Goal: Task Accomplishment & Management: Manage account settings

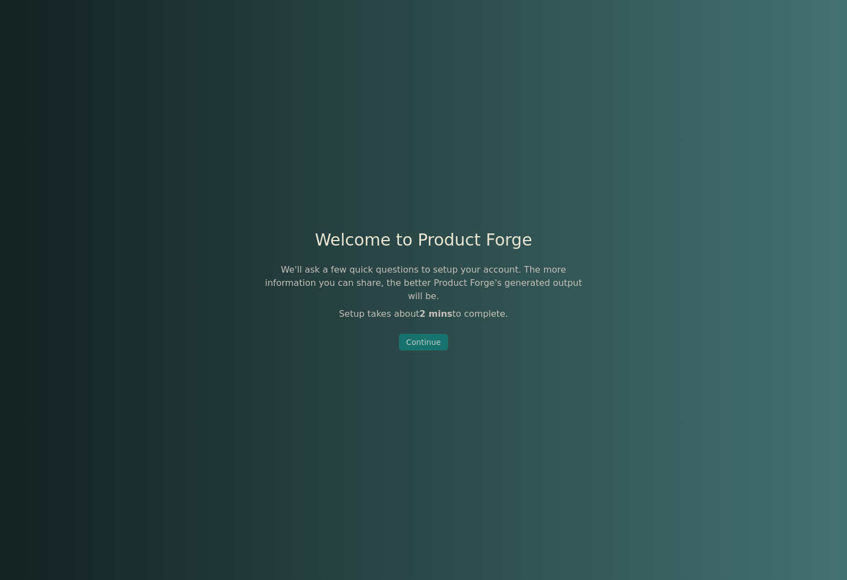
click at [421, 338] on div "Continue" at bounding box center [423, 341] width 35 height 11
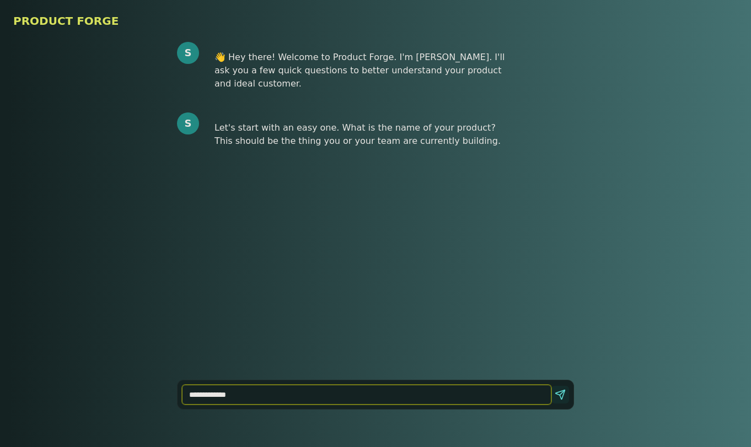
type input "**********"
click at [557, 390] on button "Send" at bounding box center [561, 395] width 18 height 18
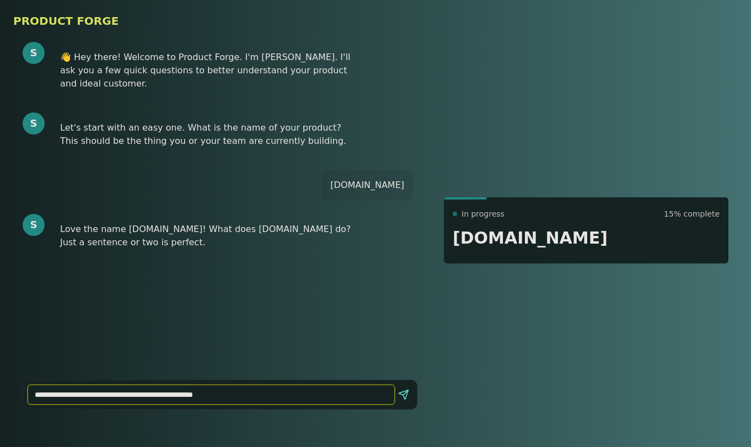
type input "**********"
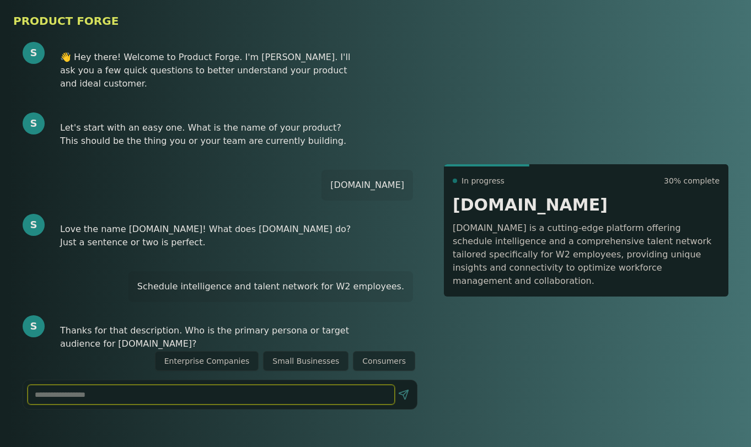
click at [109, 397] on input at bounding box center [211, 395] width 367 height 20
type input "*"
type input "**********"
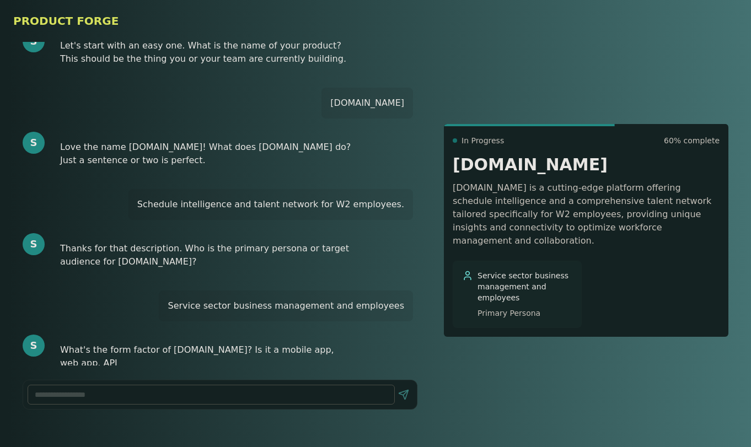
scroll to position [95, 0]
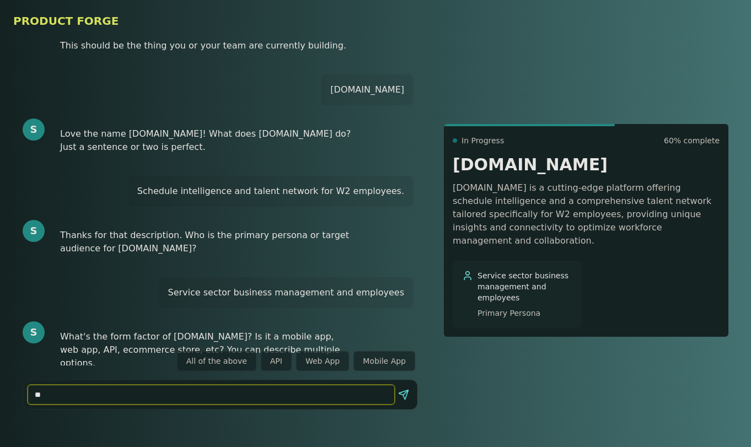
type input "*"
type input "**********"
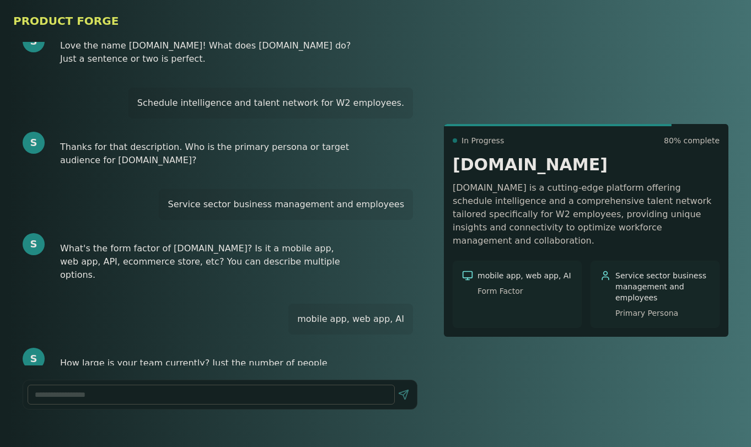
scroll to position [197, 0]
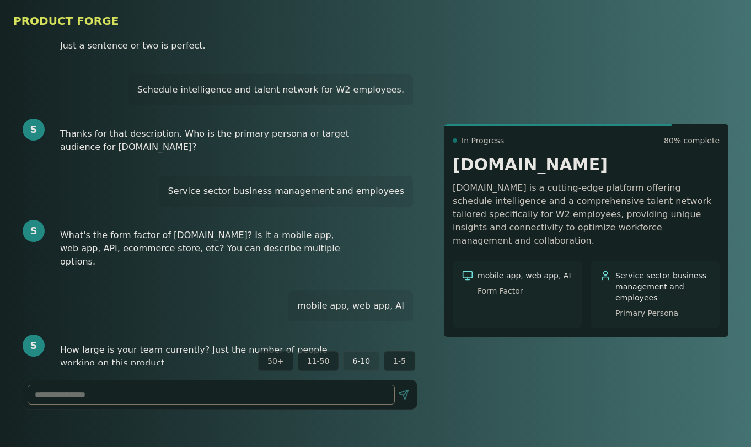
click at [361, 354] on button "6-10" at bounding box center [361, 361] width 36 height 20
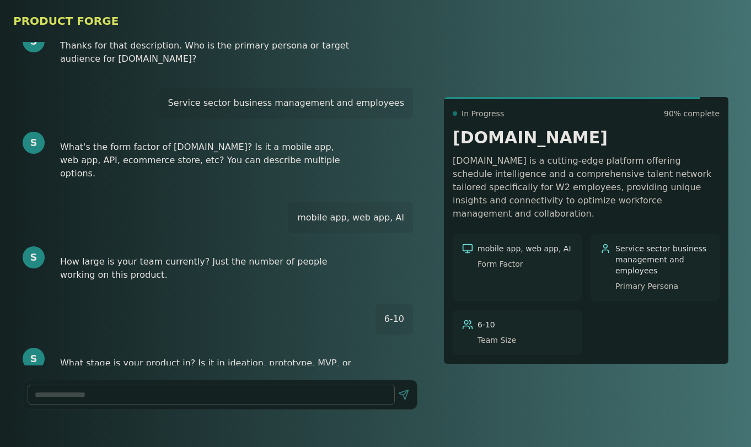
scroll to position [298, 0]
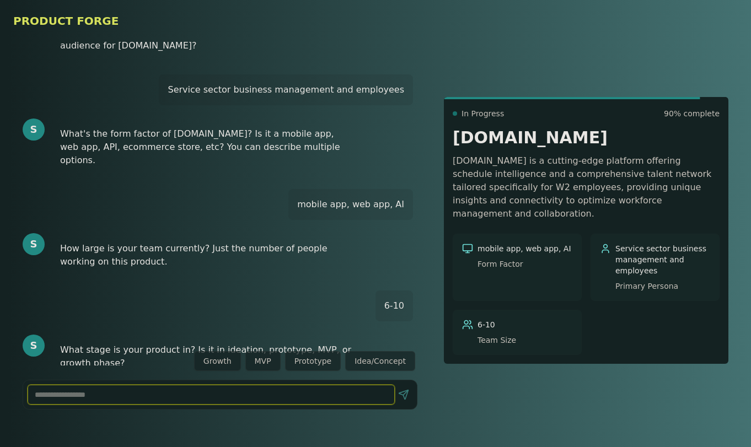
type input "*"
type input "**********"
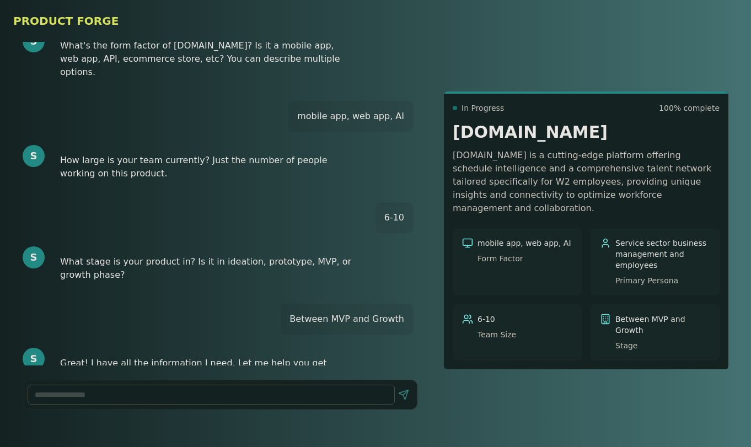
scroll to position [400, 0]
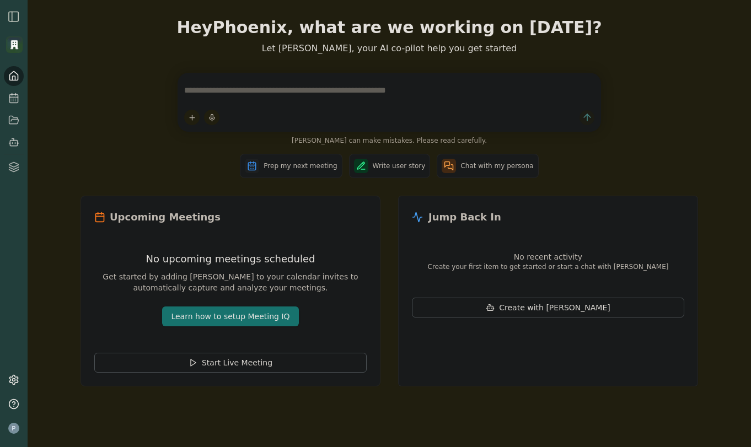
click at [15, 17] on img "button" at bounding box center [13, 16] width 13 height 13
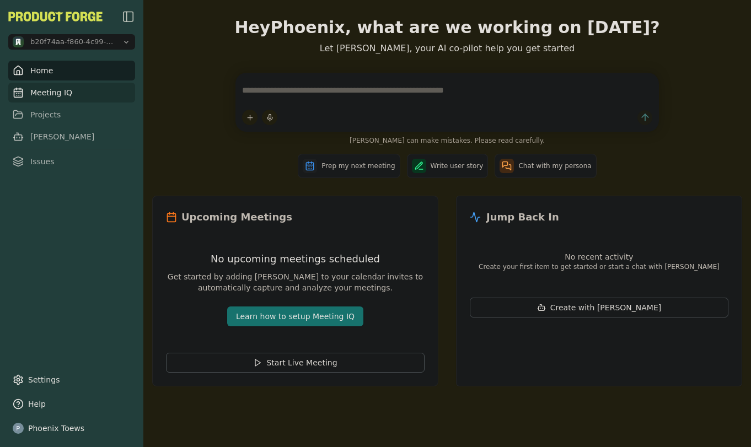
click at [45, 92] on link "Meeting IQ" at bounding box center [71, 93] width 127 height 20
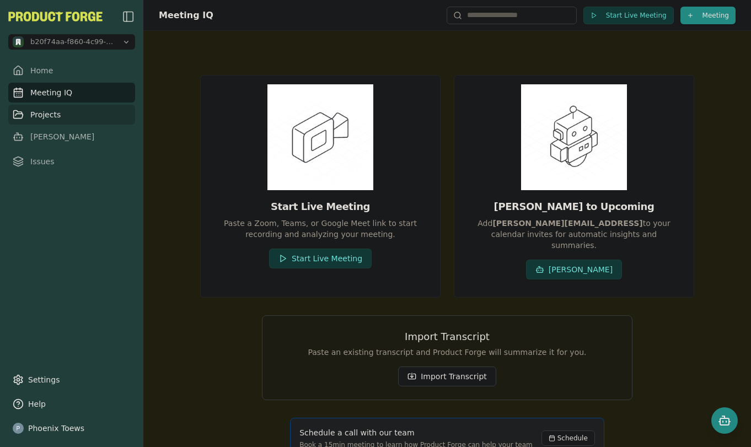
click at [52, 118] on link "Projects" at bounding box center [71, 115] width 127 height 20
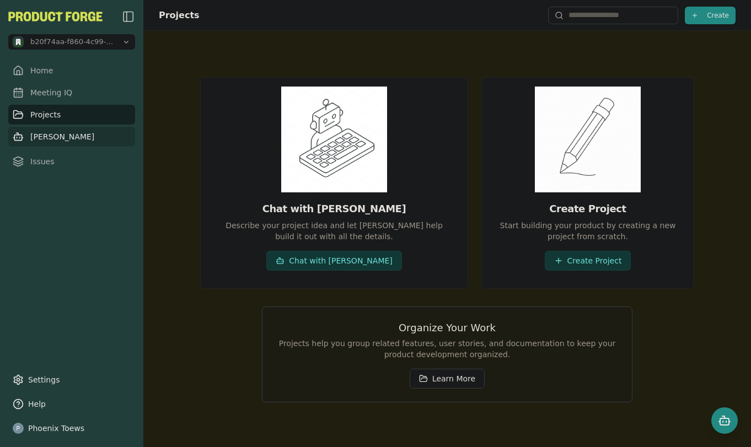
click at [44, 137] on link "[PERSON_NAME]" at bounding box center [71, 137] width 127 height 20
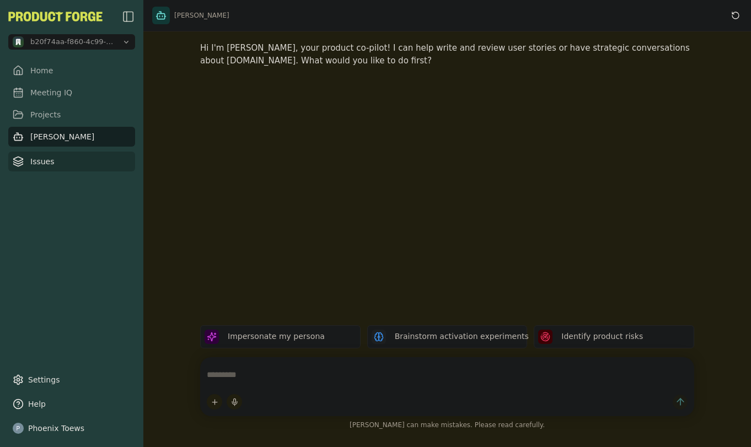
click at [43, 164] on link "Issues" at bounding box center [71, 162] width 127 height 20
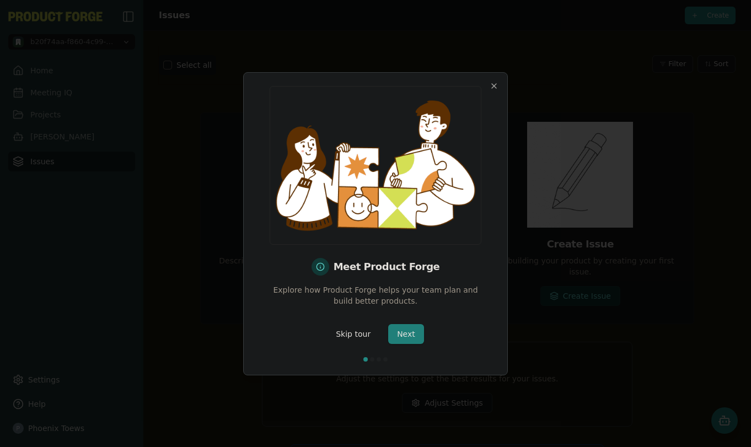
click at [404, 337] on button "Next" at bounding box center [406, 334] width 36 height 20
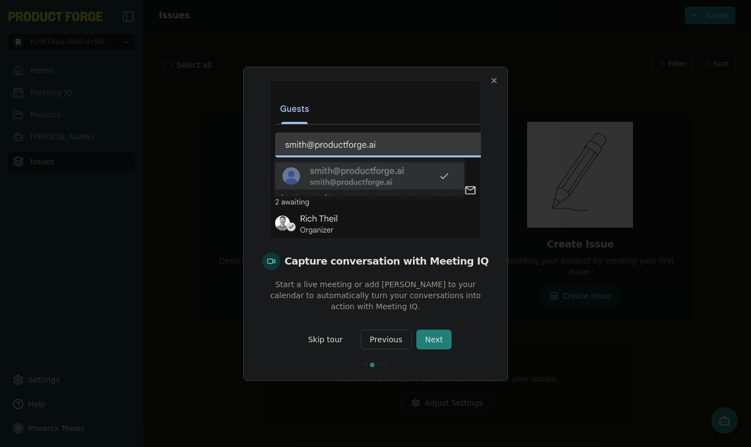
click at [428, 338] on button "Next" at bounding box center [434, 340] width 36 height 20
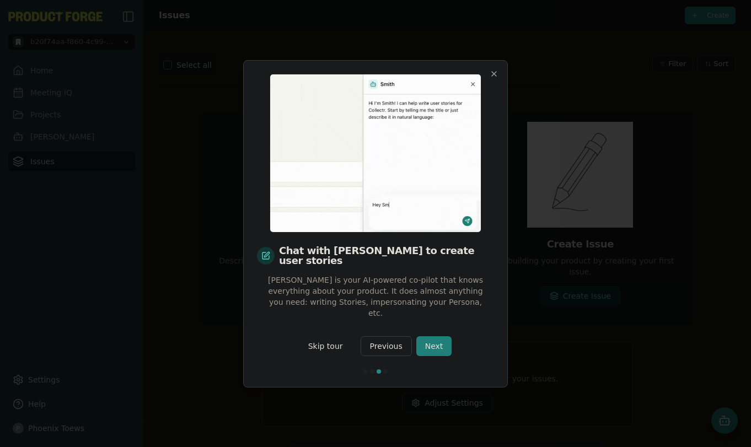
click at [428, 338] on button "Next" at bounding box center [434, 346] width 36 height 20
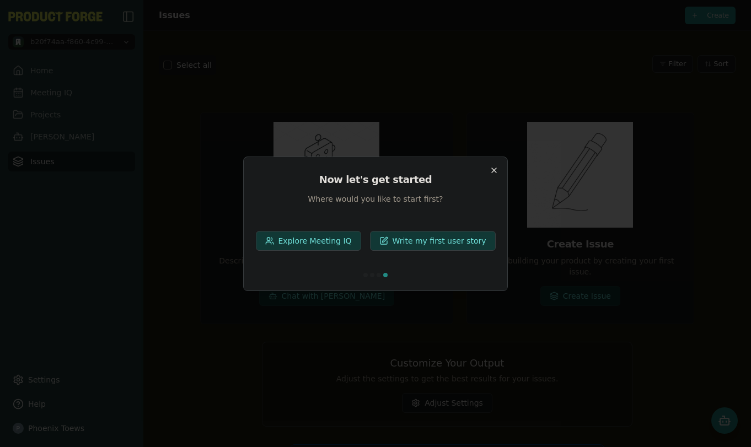
click at [491, 168] on icon "button" at bounding box center [494, 170] width 9 height 9
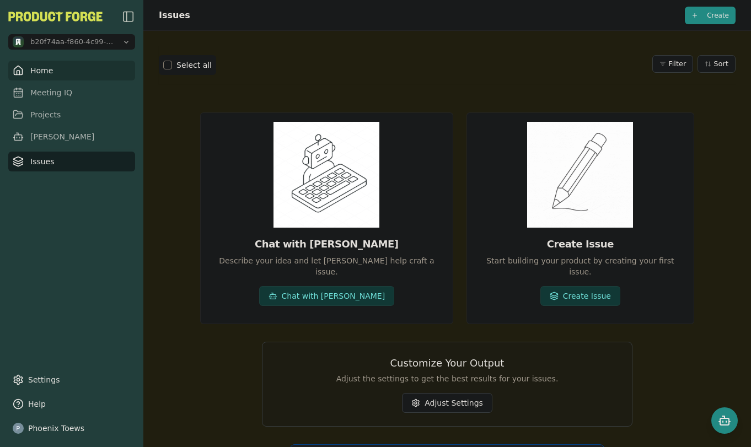
click at [58, 69] on link "Home" at bounding box center [71, 71] width 127 height 20
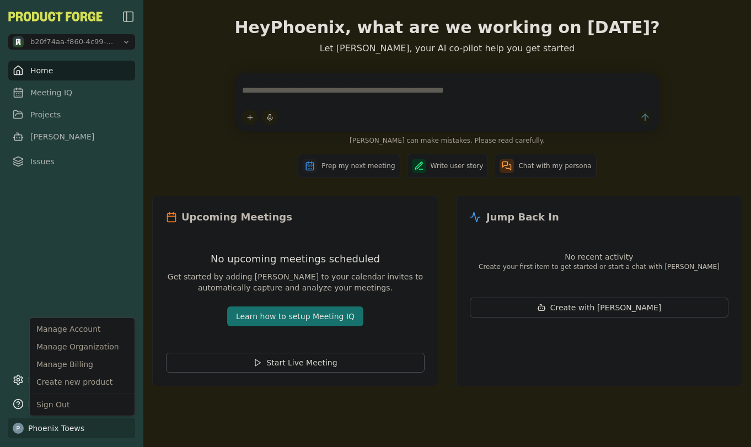
click at [54, 428] on html "b20f74aa-f860-4c99-8923-30573086cc8f Home Meeting IQ Projects [PERSON_NAME] Iss…" at bounding box center [375, 223] width 751 height 447
click at [92, 345] on div "Manage Organization" at bounding box center [82, 347] width 100 height 18
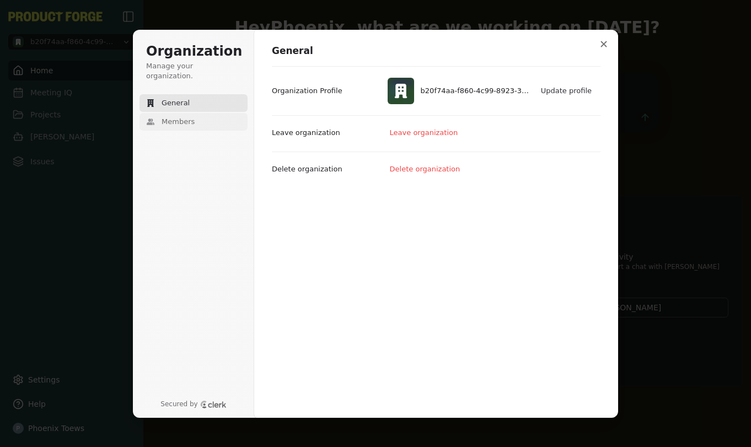
click at [190, 117] on span "Members" at bounding box center [178, 122] width 33 height 10
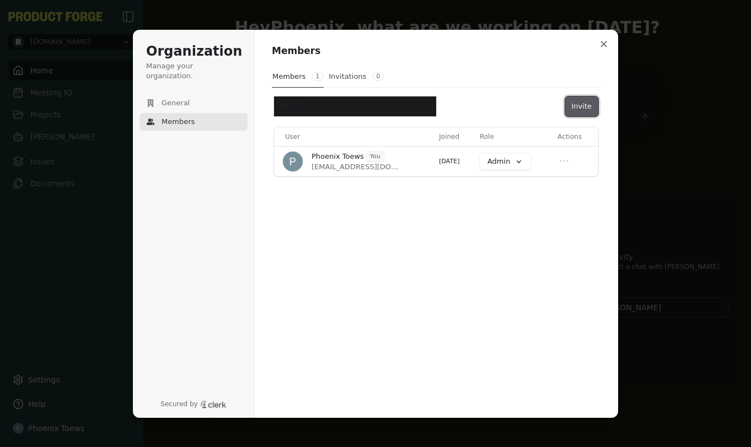
click at [584, 106] on button "Invite" at bounding box center [581, 107] width 33 height 20
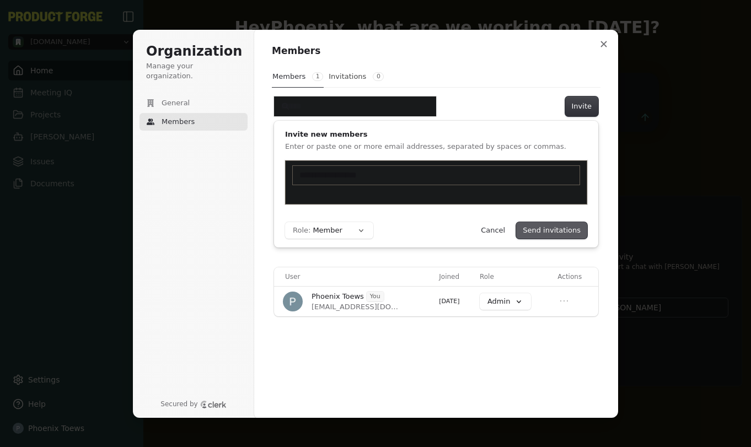
type input "**********"
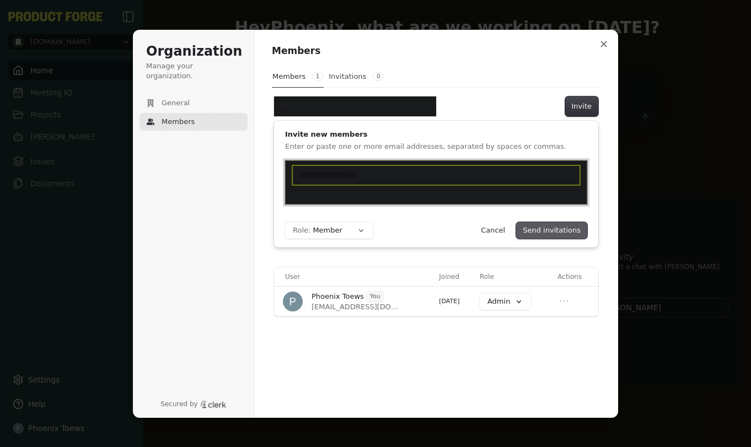
click at [544, 227] on button "Send invitations" at bounding box center [551, 230] width 71 height 17
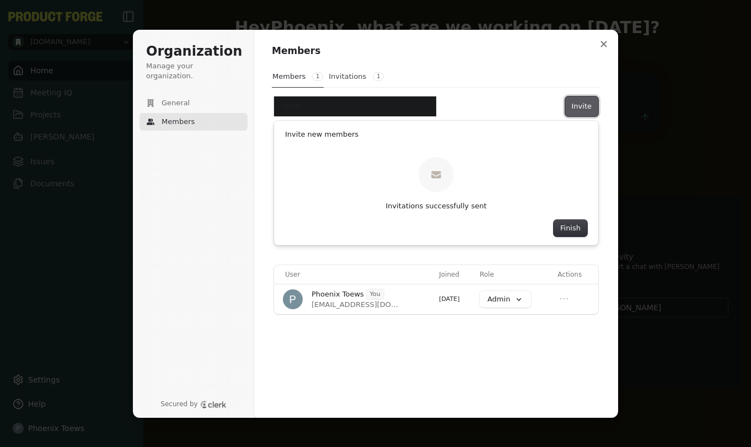
click at [571, 109] on button "Invite" at bounding box center [581, 107] width 33 height 20
click at [584, 106] on button "Invite" at bounding box center [581, 107] width 33 height 20
click at [566, 228] on button "Finish" at bounding box center [571, 228] width 34 height 17
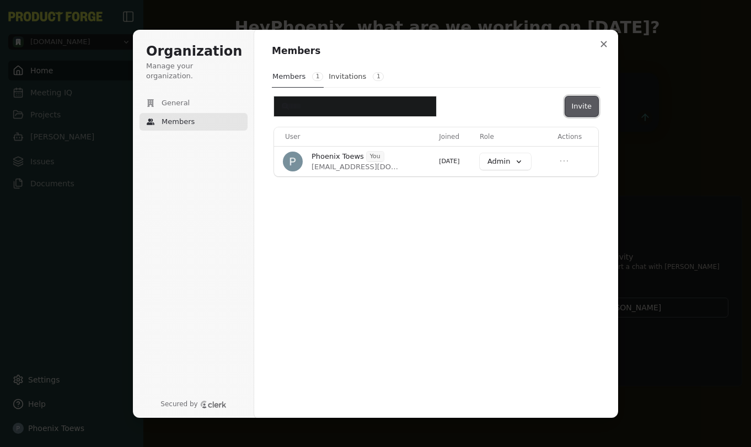
click at [584, 103] on button "Invite" at bounding box center [581, 107] width 33 height 20
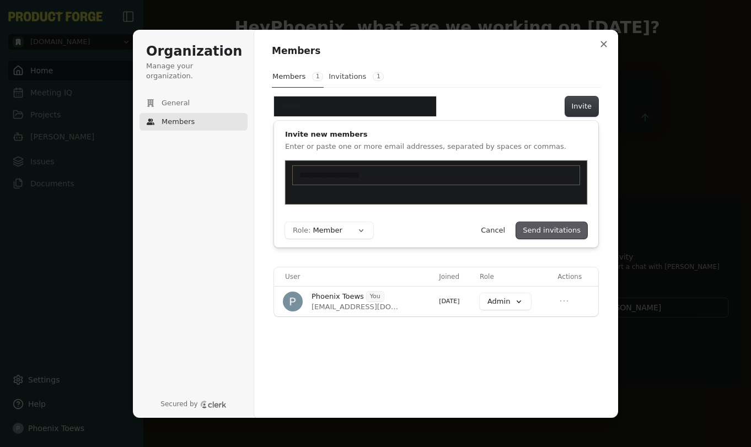
type input "**********"
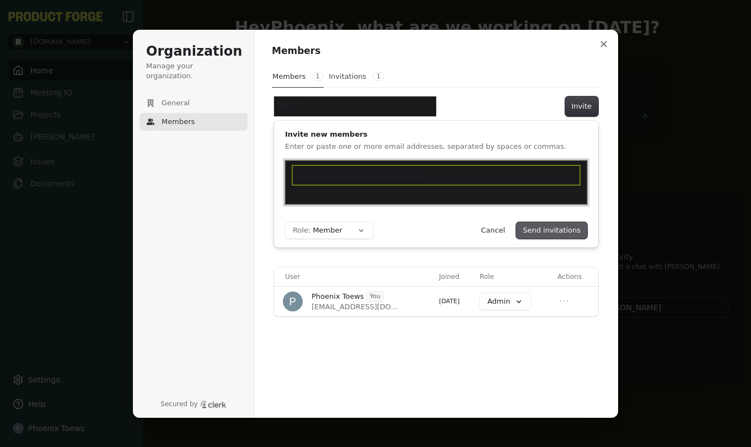
click at [529, 232] on button "Send invitations" at bounding box center [551, 230] width 71 height 17
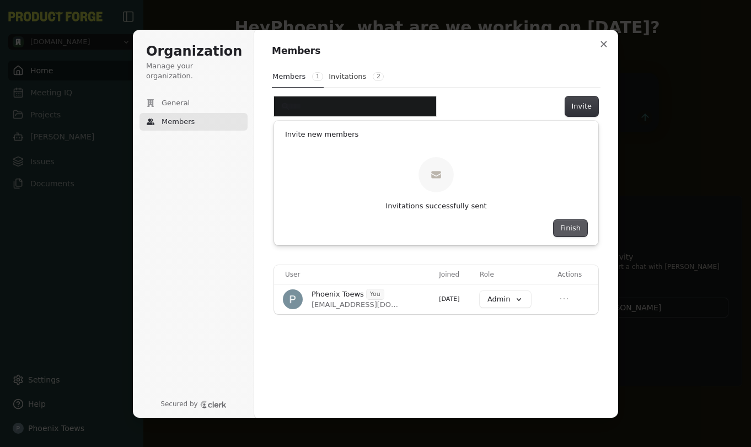
click at [576, 226] on button "Finish" at bounding box center [571, 228] width 34 height 17
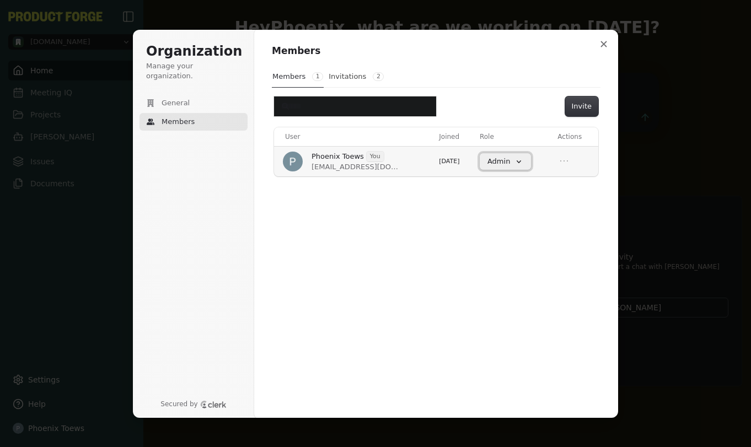
click at [520, 160] on button "Admin" at bounding box center [505, 161] width 51 height 17
click at [566, 157] on icon "Open menu" at bounding box center [564, 161] width 11 height 11
click at [566, 157] on icon "Close menu" at bounding box center [564, 161] width 11 height 11
click at [518, 201] on div "Members Members 1 Invitations 2 Invite User Joined Role Actions Phoenix Toews Y…" at bounding box center [436, 223] width 364 height 389
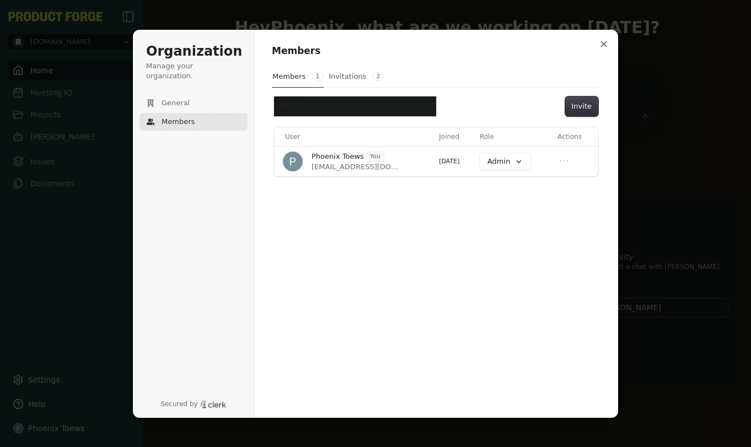
click at [332, 85] on button "Invitations 2" at bounding box center [356, 76] width 56 height 21
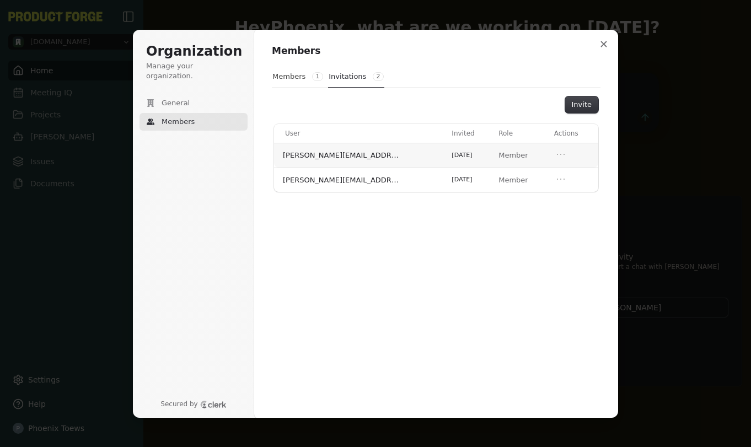
click at [499, 154] on p "Member" at bounding box center [520, 156] width 42 height 10
click at [558, 154] on icon "Open menu" at bounding box center [561, 154] width 7 height 0
click at [558, 154] on icon "Close menu" at bounding box center [561, 154] width 7 height 0
click at [415, 304] on div "Members Members 1 Invitations 2 Invite User Invited Role Actions [PERSON_NAME][…" at bounding box center [436, 223] width 364 height 389
click at [610, 44] on button "Close modal" at bounding box center [604, 44] width 20 height 20
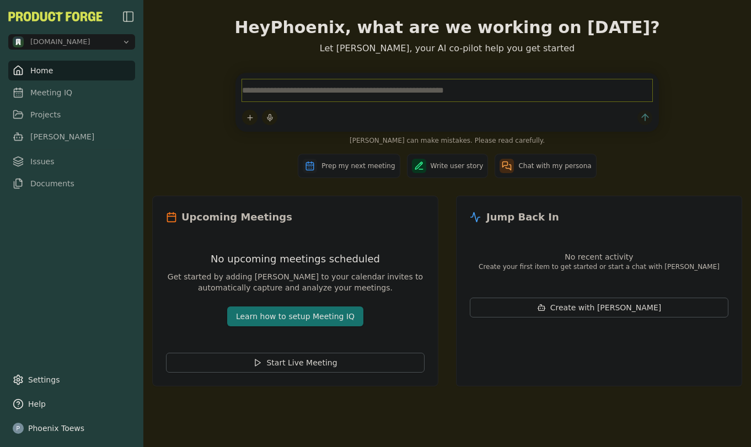
click at [323, 95] on textarea at bounding box center [447, 90] width 410 height 22
type textarea "**********"
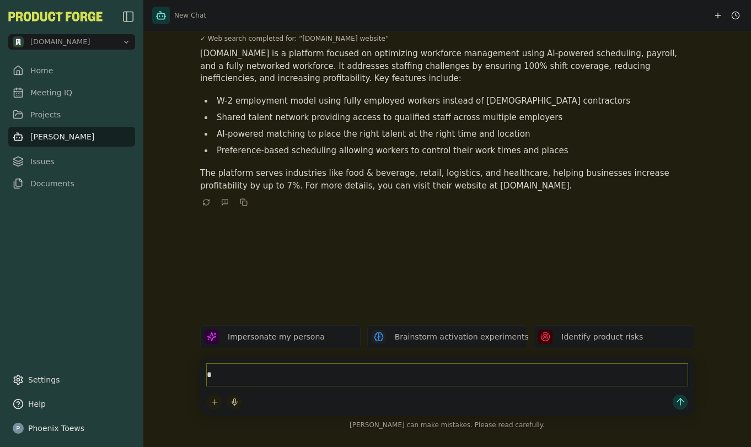
scroll to position [61, 0]
type textarea "**********"
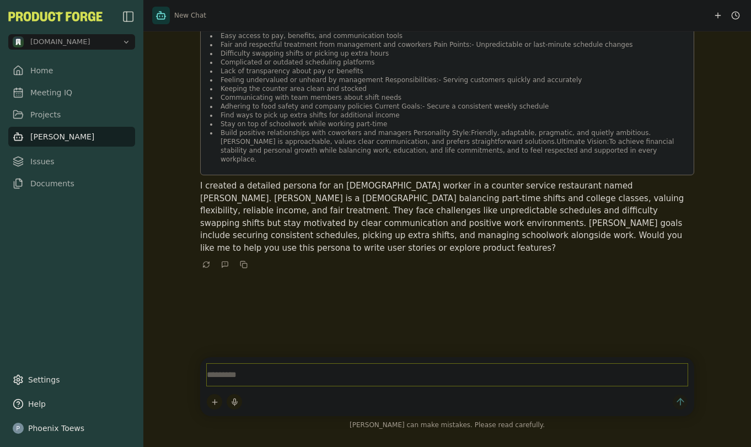
scroll to position [299, 0]
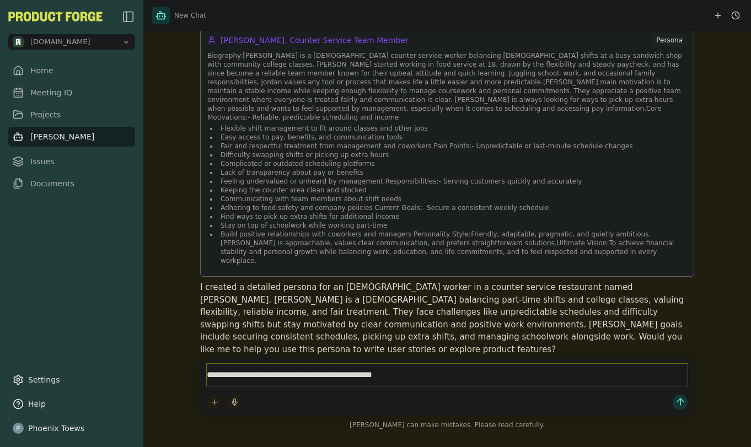
type textarea "**********"
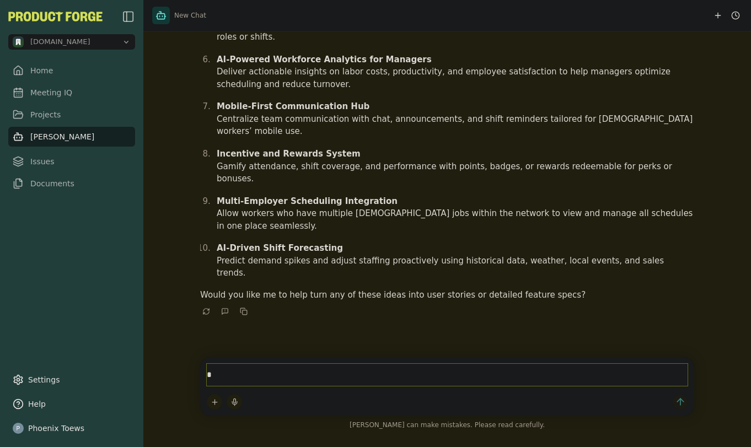
scroll to position [933, 0]
type textarea "**********"
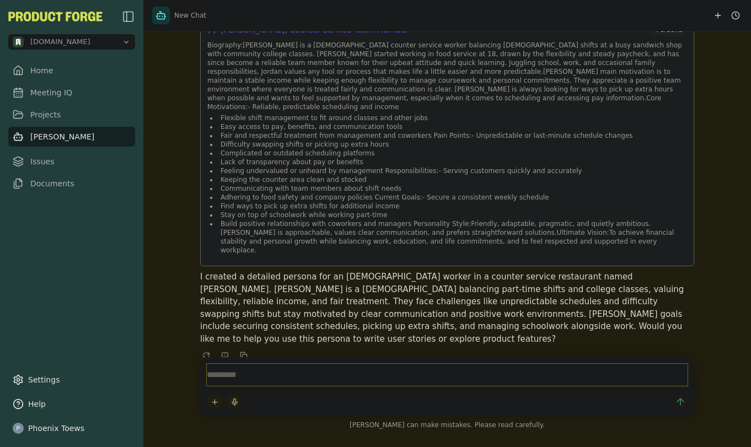
scroll to position [0, 0]
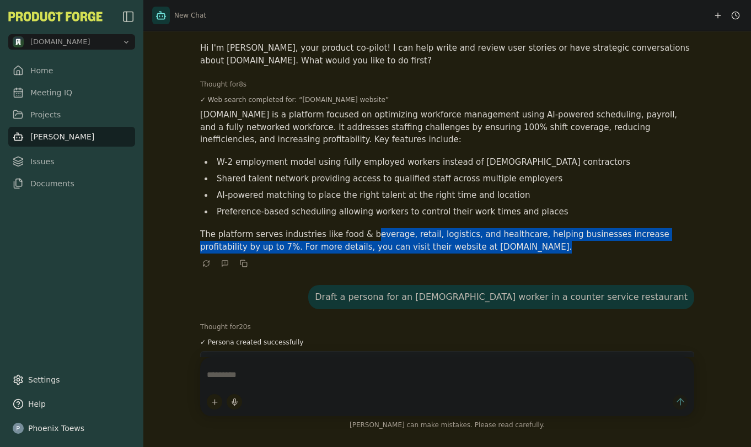
drag, startPoint x: 470, startPoint y: 245, endPoint x: 365, endPoint y: 233, distance: 106.0
click at [365, 233] on p "The platform serves industries like food & beverage, retail, logistics, and hea…" at bounding box center [447, 240] width 494 height 25
click at [246, 264] on icon "Copy to clipboard" at bounding box center [244, 264] width 8 height 8
click at [503, 252] on p "The platform serves industries like food & beverage, retail, logistics, and hea…" at bounding box center [447, 240] width 494 height 25
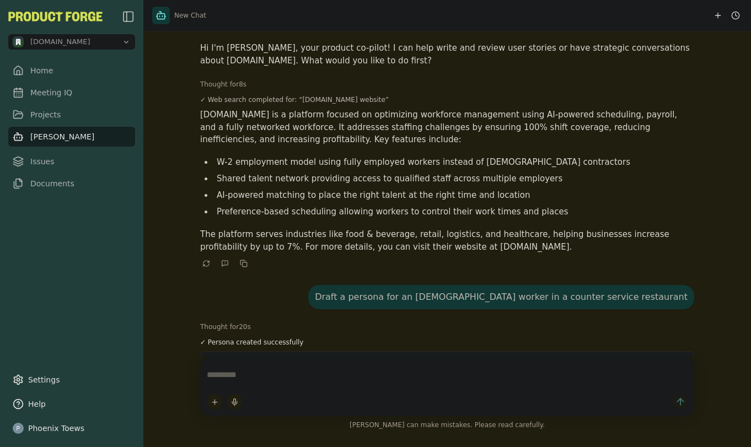
click at [242, 266] on icon "Copy to clipboard" at bounding box center [244, 264] width 8 height 8
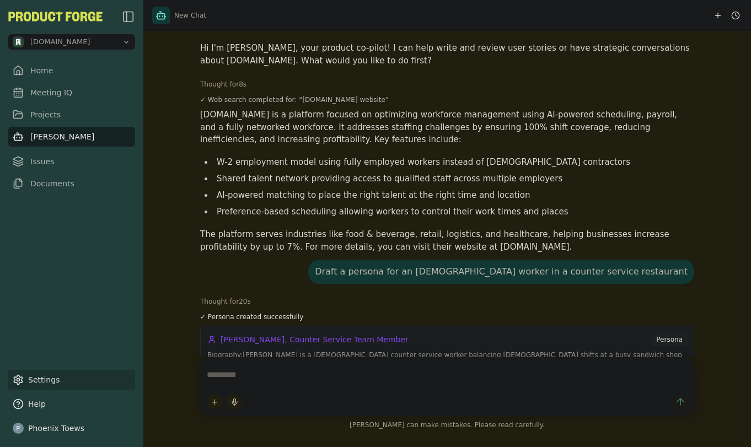
click at [41, 381] on link "Settings" at bounding box center [71, 380] width 127 height 20
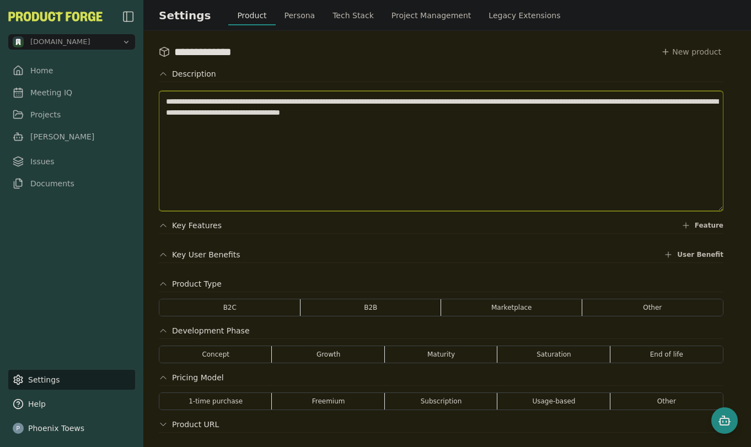
drag, startPoint x: 539, startPoint y: 112, endPoint x: 148, endPoint y: 86, distance: 392.4
click at [148, 86] on div "**********" at bounding box center [447, 239] width 608 height 416
paste textarea "**********"
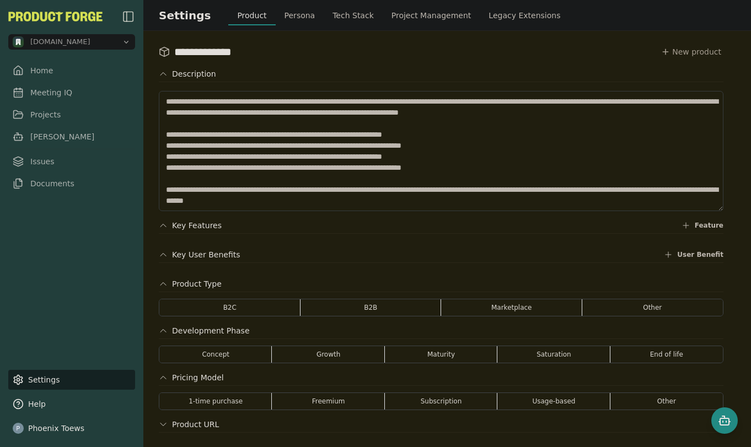
click at [367, 214] on div "**********" at bounding box center [441, 239] width 565 height 390
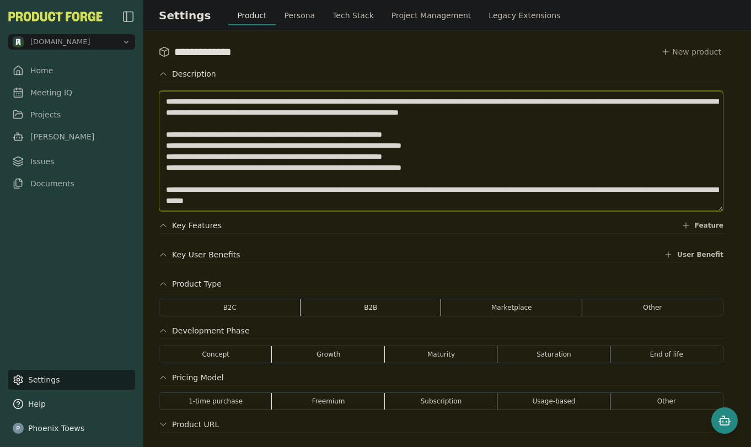
click at [544, 100] on textarea "**********" at bounding box center [441, 151] width 565 height 120
click at [469, 180] on textarea "**********" at bounding box center [441, 151] width 565 height 120
type textarea "**********"
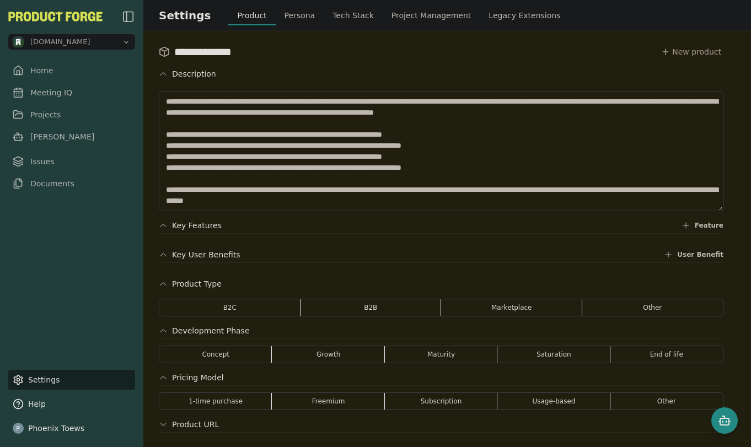
click at [285, 13] on button "Persona" at bounding box center [300, 16] width 49 height 20
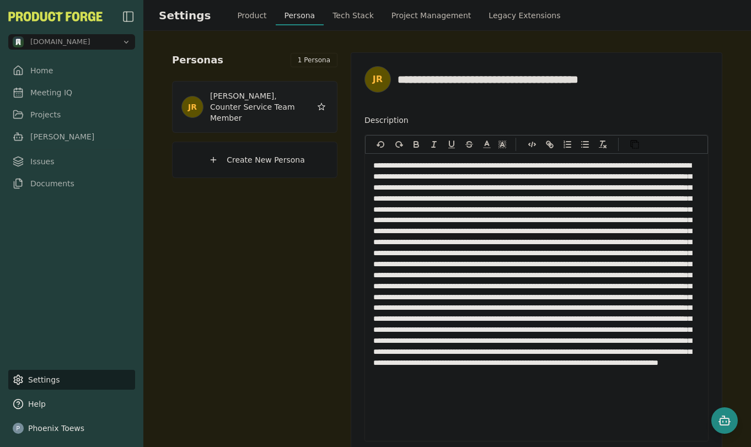
scroll to position [13, 0]
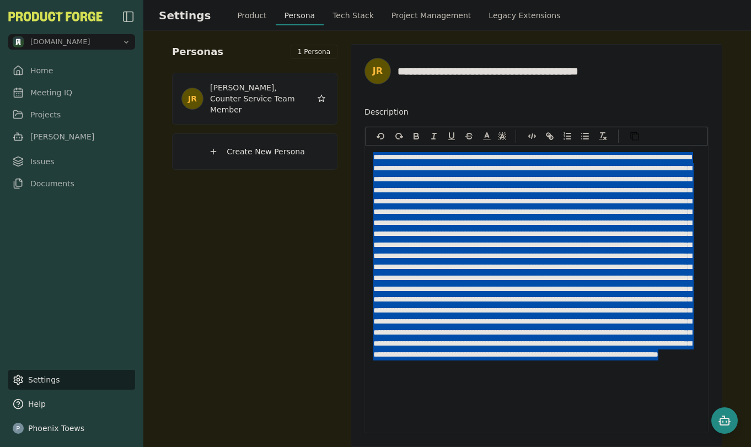
drag, startPoint x: 566, startPoint y: 425, endPoint x: 326, endPoint y: 151, distance: 364.3
click at [326, 151] on div "**********" at bounding box center [447, 225] width 550 height 363
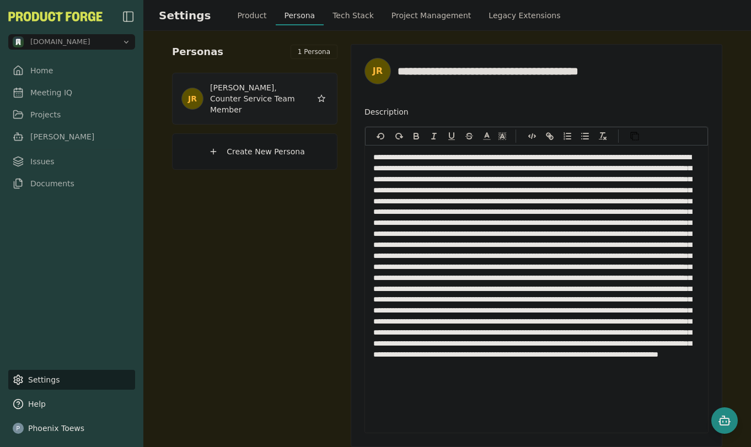
click at [571, 422] on p at bounding box center [532, 289] width 318 height 274
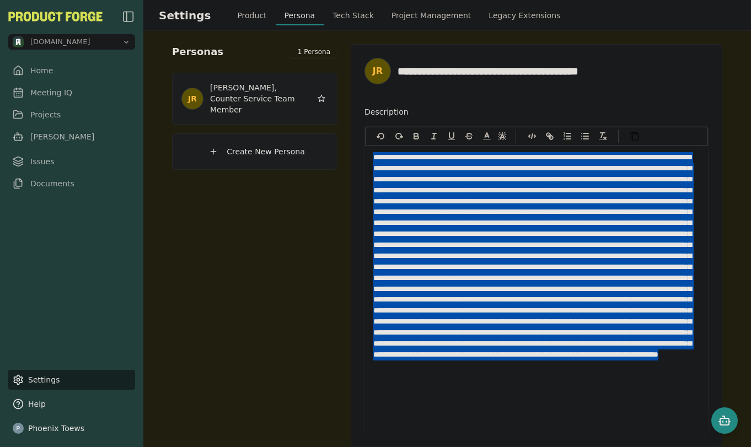
drag, startPoint x: 544, startPoint y: 424, endPoint x: 263, endPoint y: 157, distance: 387.8
click at [263, 157] on div "**********" at bounding box center [447, 225] width 550 height 363
copy p "**********"
click at [240, 146] on span "Create New Persona" at bounding box center [266, 151] width 78 height 11
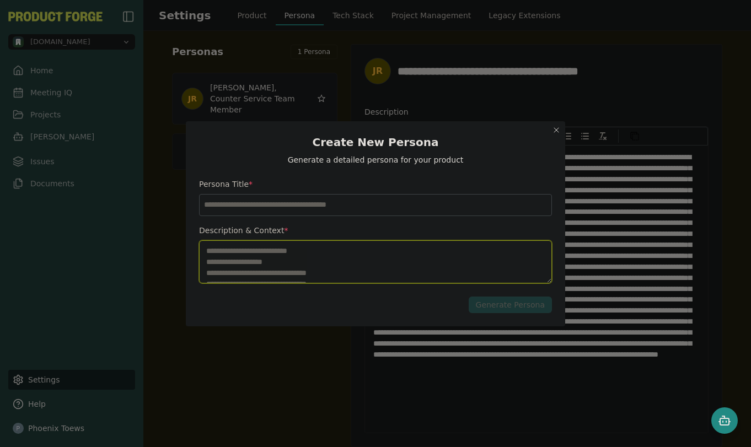
click at [244, 245] on textarea "Description & Context" at bounding box center [375, 261] width 353 height 43
paste textarea "**********"
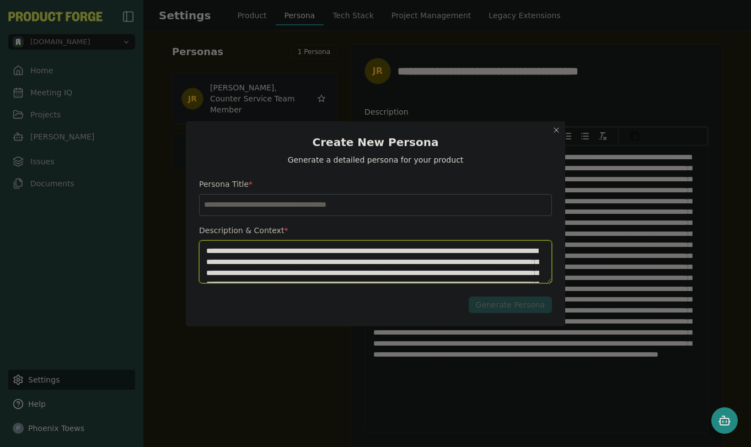
scroll to position [237, 0]
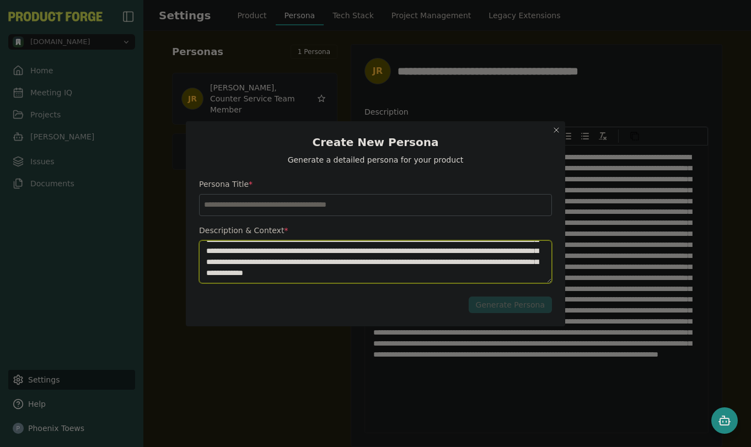
type textarea "**********"
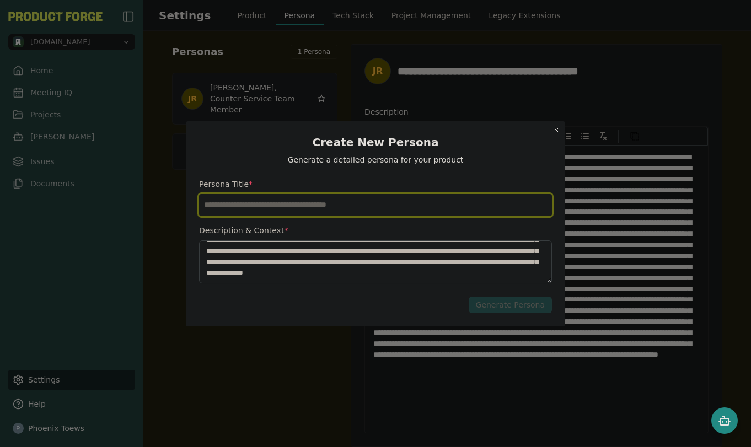
click at [250, 205] on input "Persona Title" at bounding box center [375, 205] width 353 height 22
type input "**********"
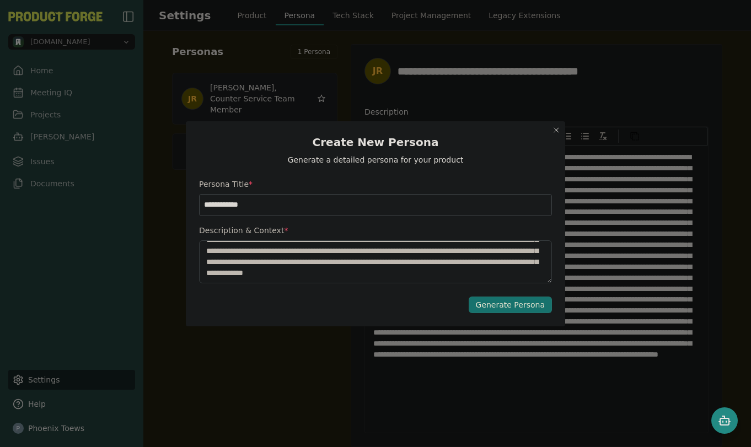
click at [522, 300] on div "Generate Persona" at bounding box center [510, 304] width 69 height 11
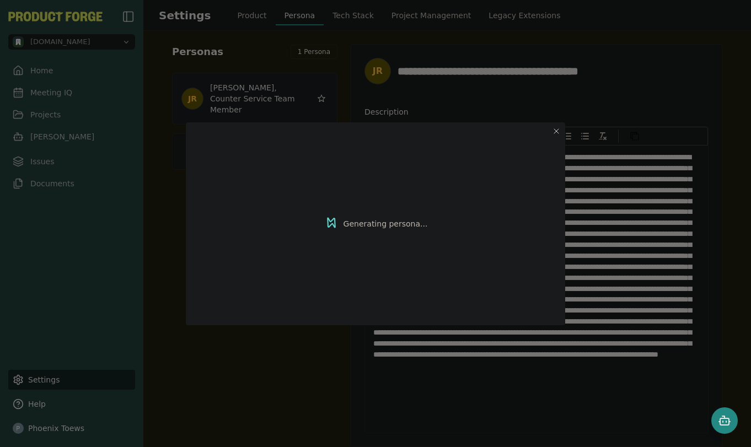
type input "**********"
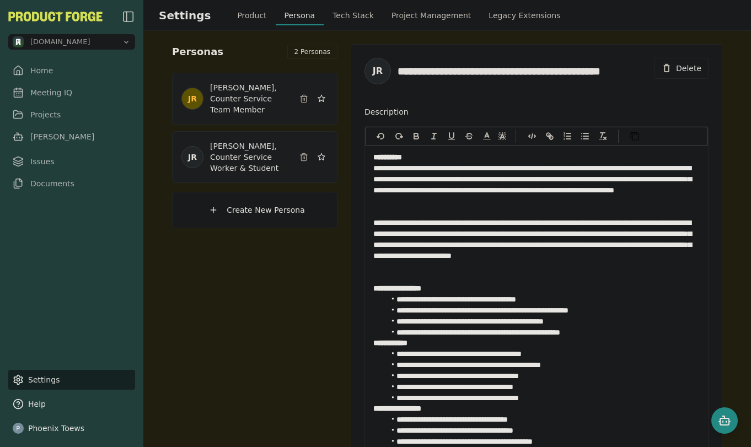
click at [303, 97] on icon at bounding box center [303, 98] width 9 height 9
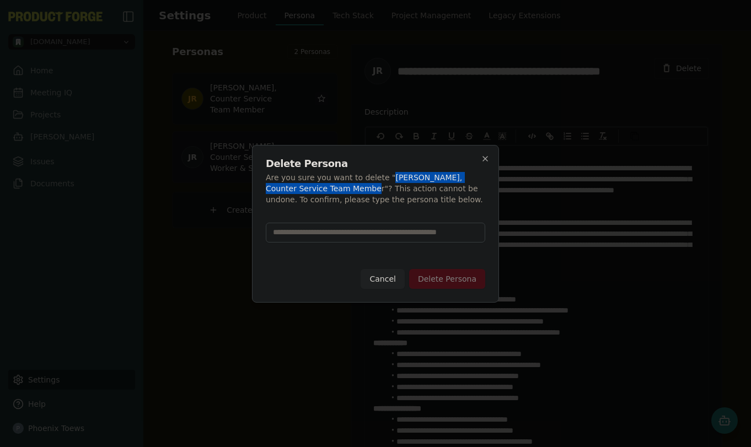
drag, startPoint x: 384, startPoint y: 180, endPoint x: 346, endPoint y: 188, distance: 38.9
click at [346, 188] on p "Are you sure you want to delete " [PERSON_NAME], Counter Service Team Member "?…" at bounding box center [376, 188] width 220 height 33
copy p "[PERSON_NAME], Counter Service Team Member"
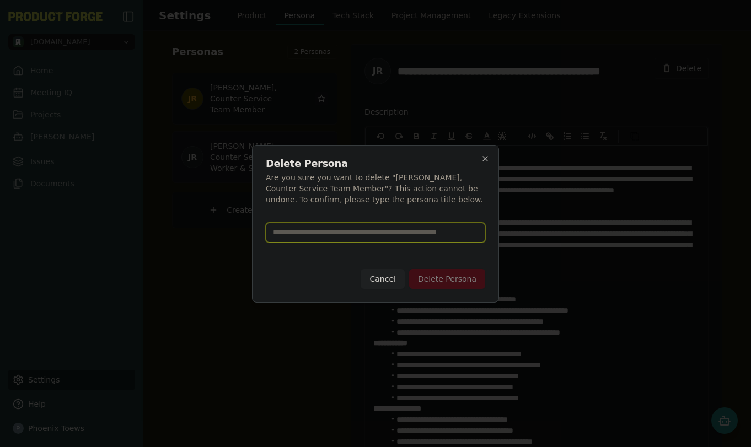
click at [338, 236] on input at bounding box center [376, 233] width 220 height 20
paste input "**********"
type input "**********"
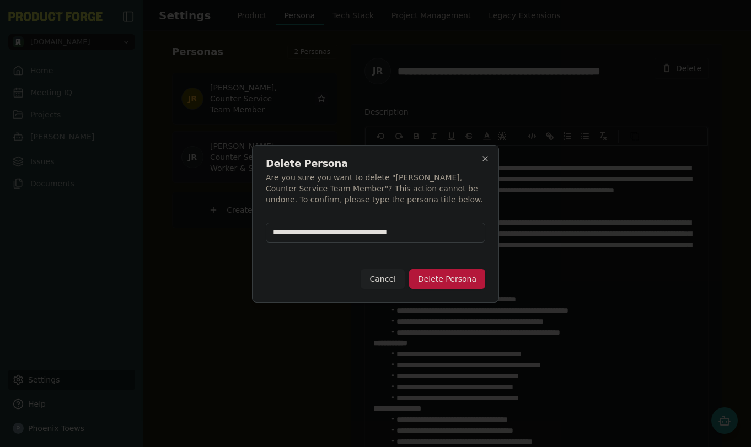
click at [440, 281] on button "Delete Persona" at bounding box center [447, 279] width 76 height 20
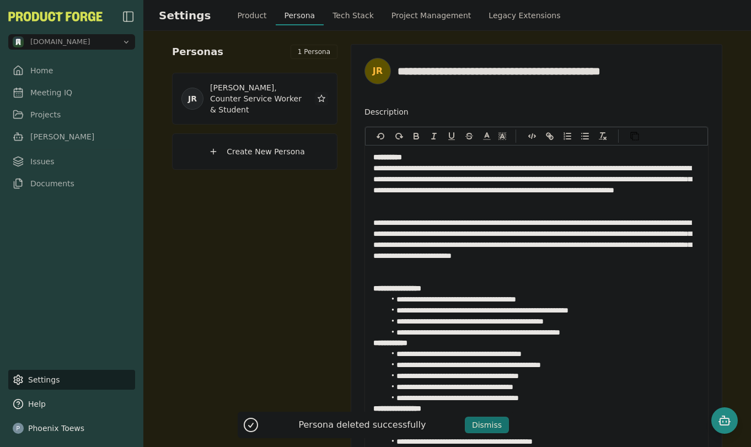
click at [475, 423] on div "Dismiss" at bounding box center [487, 425] width 30 height 11
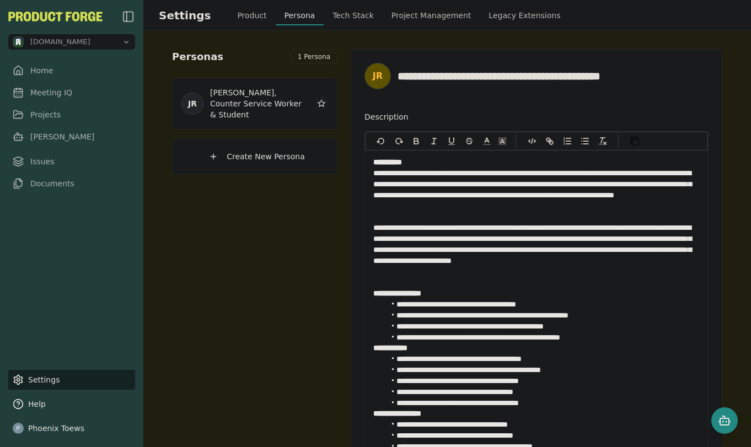
scroll to position [0, 0]
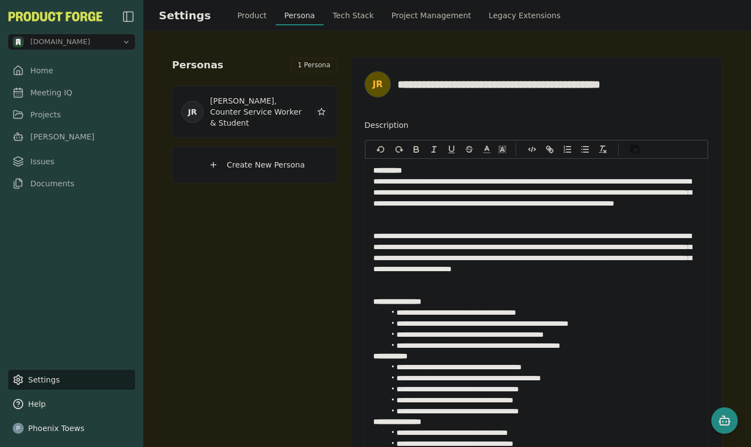
click at [334, 13] on button "Tech Stack" at bounding box center [353, 16] width 59 height 20
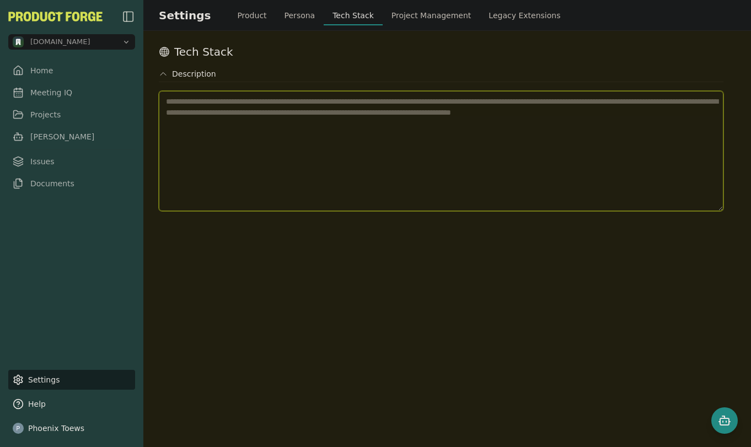
click at [165, 103] on textarea at bounding box center [441, 151] width 565 height 120
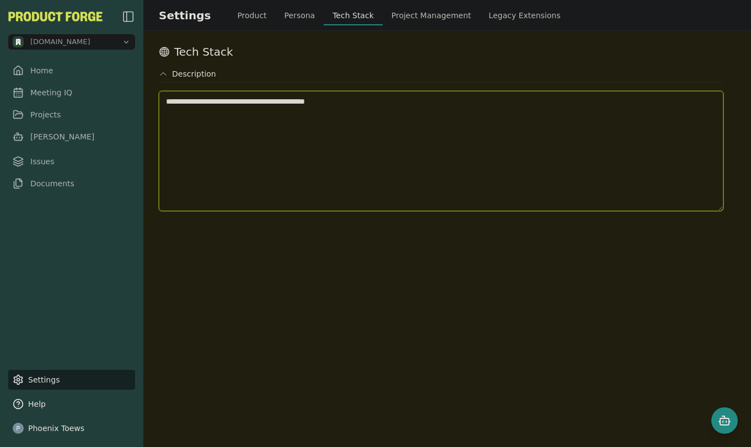
type textarea "**********"
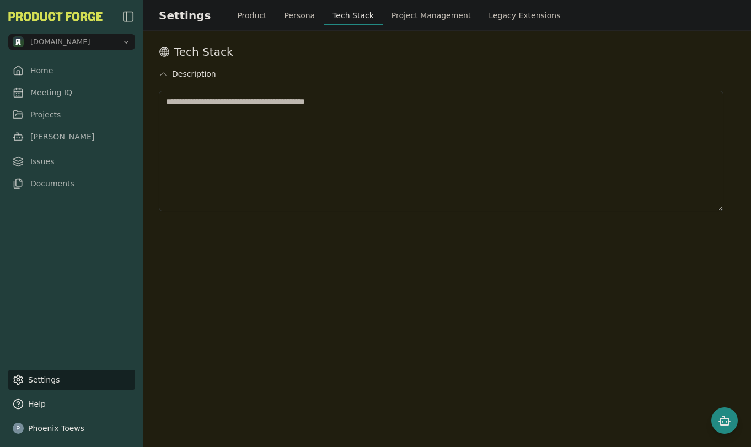
click at [309, 287] on div "**********" at bounding box center [447, 239] width 608 height 416
click at [413, 20] on button "Project Management" at bounding box center [432, 16] width 98 height 20
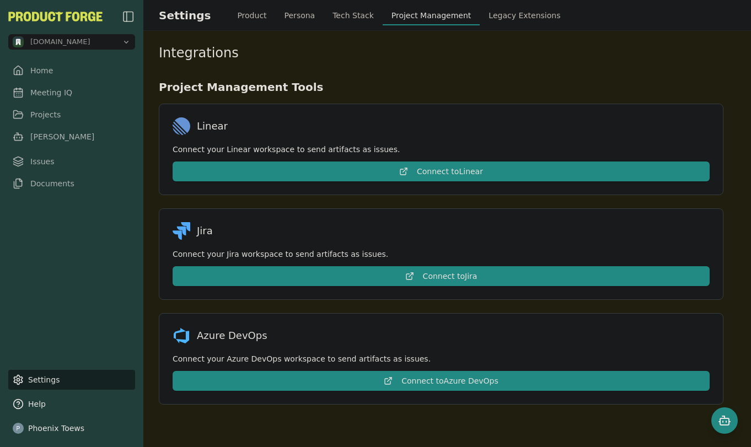
click at [499, 21] on button "Legacy Extensions" at bounding box center [524, 16] width 89 height 20
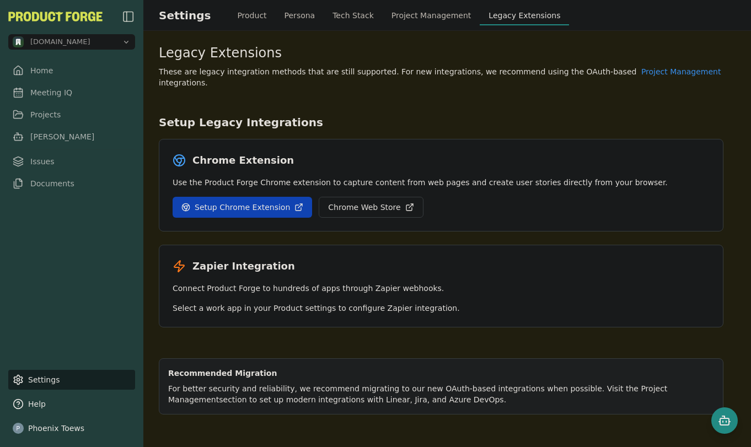
click at [417, 13] on button "Project Management" at bounding box center [432, 16] width 98 height 20
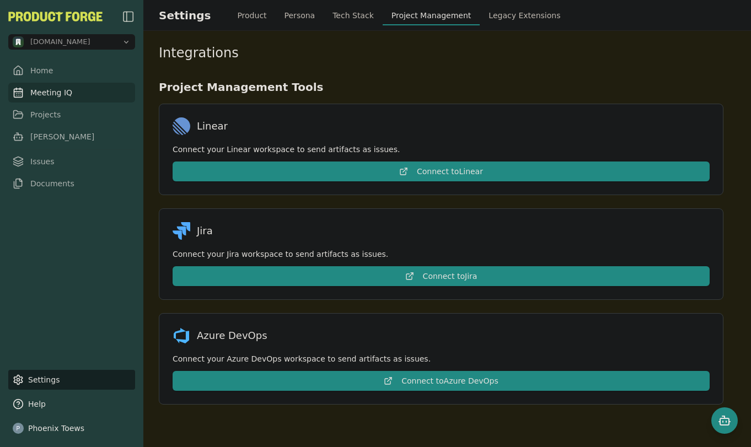
click at [38, 97] on link "Meeting IQ" at bounding box center [71, 93] width 127 height 20
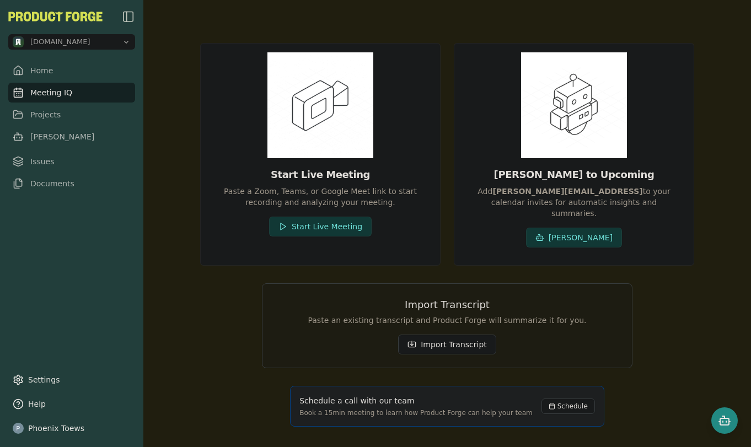
scroll to position [58, 0]
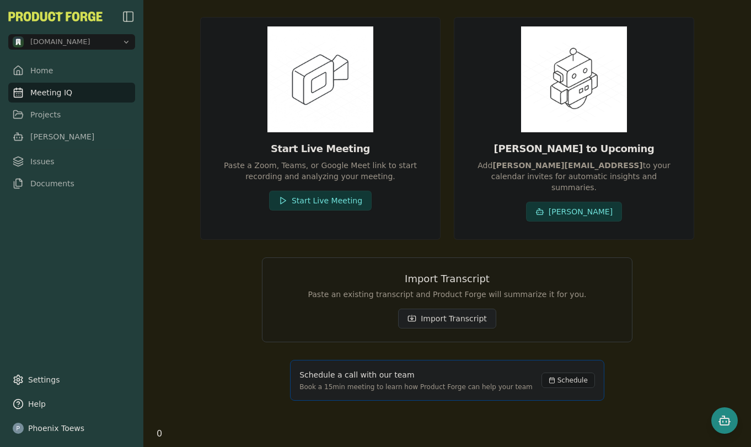
click at [454, 311] on button "Import Transcript" at bounding box center [447, 319] width 98 height 20
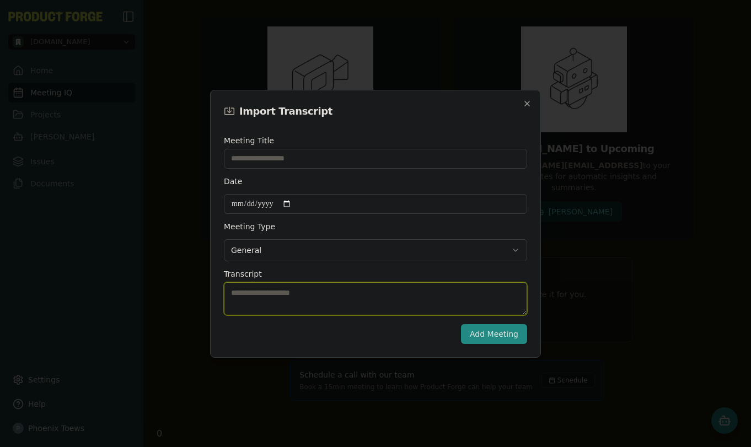
click at [242, 295] on textarea "Transcript" at bounding box center [375, 298] width 303 height 33
paste textarea "**********"
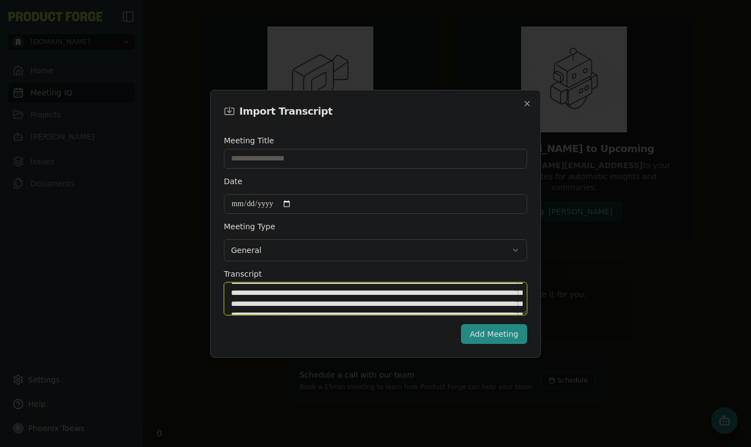
scroll to position [78, 0]
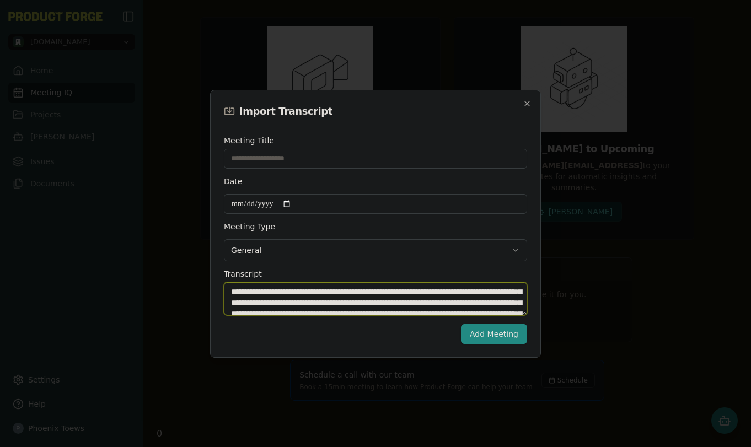
type textarea "**********"
click at [292, 206] on input "Date" at bounding box center [375, 204] width 303 height 20
type input "**********"
click at [250, 162] on input "Meeting Title" at bounding box center [375, 159] width 303 height 20
type input "**********"
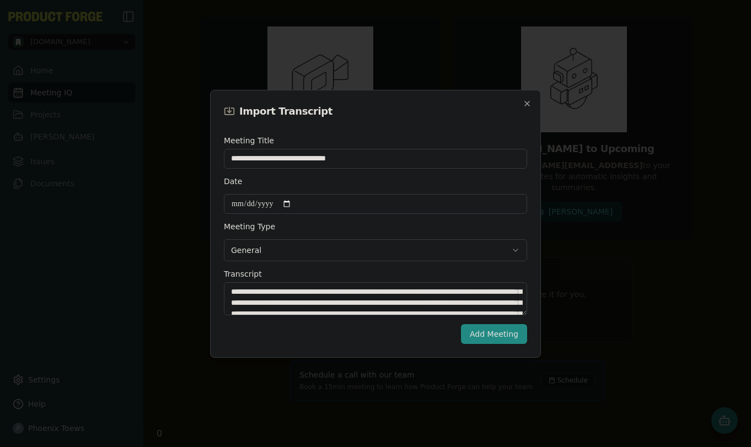
click at [283, 255] on body "**********" at bounding box center [375, 223] width 751 height 447
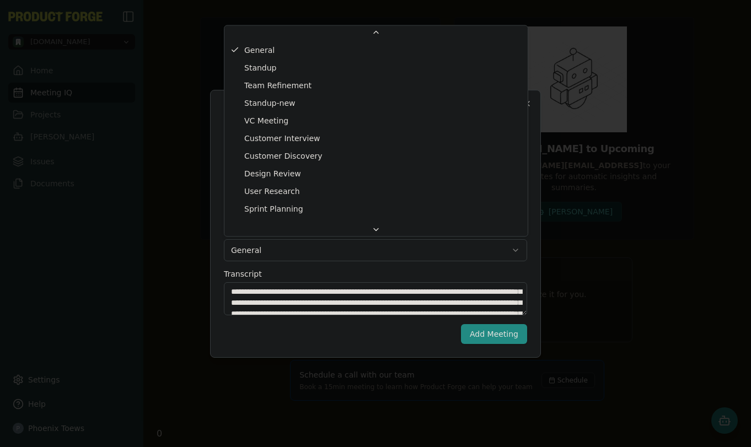
scroll to position [0, 0]
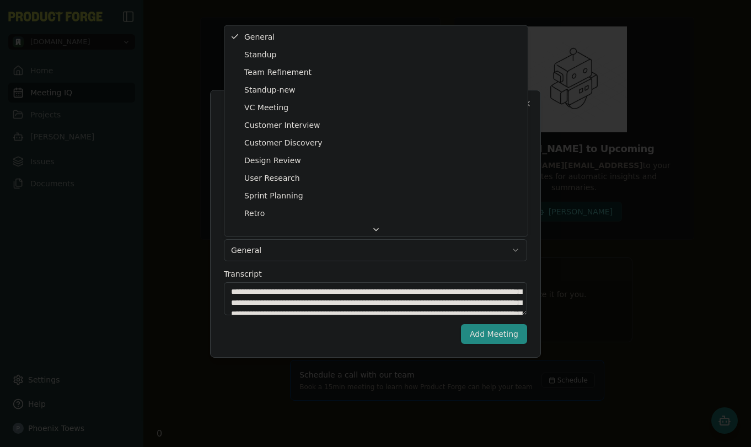
click at [288, 253] on body "**********" at bounding box center [375, 223] width 751 height 447
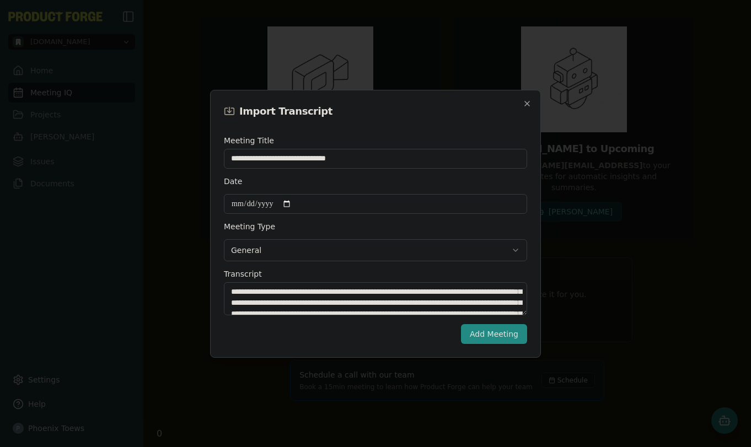
click at [474, 334] on button "Add Meeting" at bounding box center [494, 334] width 66 height 20
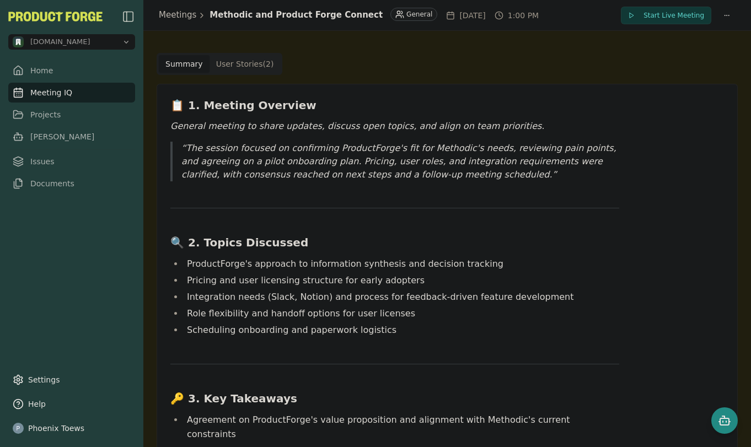
click at [230, 62] on Story "User Stories ( 2 )" at bounding box center [245, 64] width 71 height 18
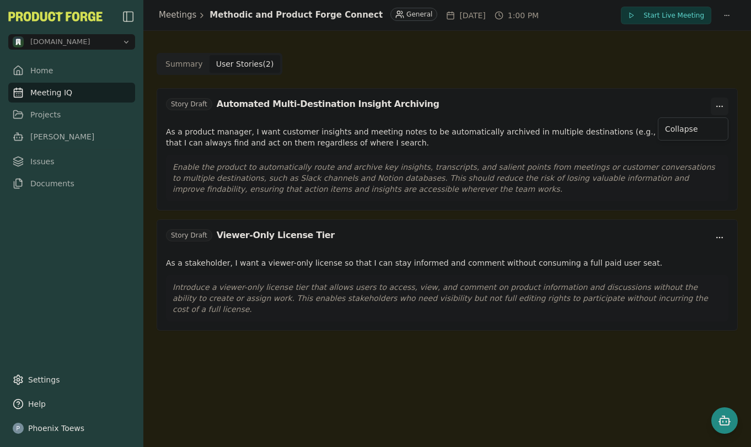
click at [719, 104] on html "[DOMAIN_NAME] Home Meeting IQ Projects [PERSON_NAME] Issues Documents Settings …" at bounding box center [375, 223] width 751 height 447
click at [317, 151] on html "[DOMAIN_NAME] Home Meeting IQ Projects [PERSON_NAME] Issues Documents Settings …" at bounding box center [375, 223] width 751 height 447
click at [722, 234] on html "[DOMAIN_NAME] Home Meeting IQ Projects [PERSON_NAME] Issues Documents Settings …" at bounding box center [375, 223] width 751 height 447
click at [435, 366] on div "Meetings Methodic and Product Forge Connect General [DATE] 1:00 PM Start Live M…" at bounding box center [447, 223] width 608 height 447
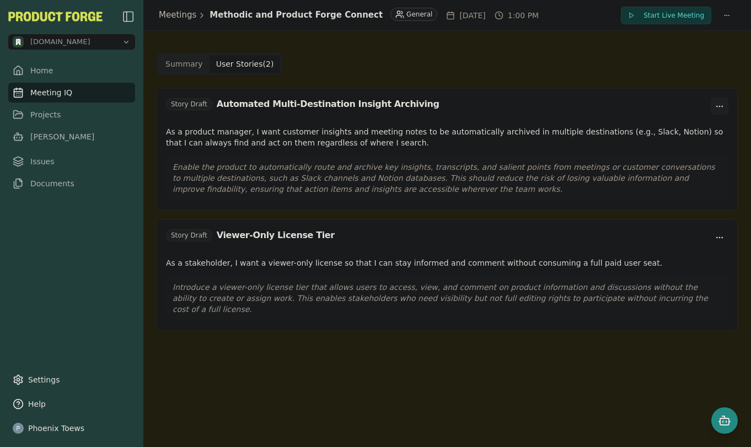
click at [720, 104] on html "[DOMAIN_NAME] Home Meeting IQ Projects [PERSON_NAME] Issues Documents Settings …" at bounding box center [375, 223] width 751 height 447
click at [358, 141] on p "As a product manager, I want customer insights and meeting notes to be automati…" at bounding box center [447, 137] width 563 height 22
click at [167, 55] on button "Summary" at bounding box center [184, 64] width 51 height 18
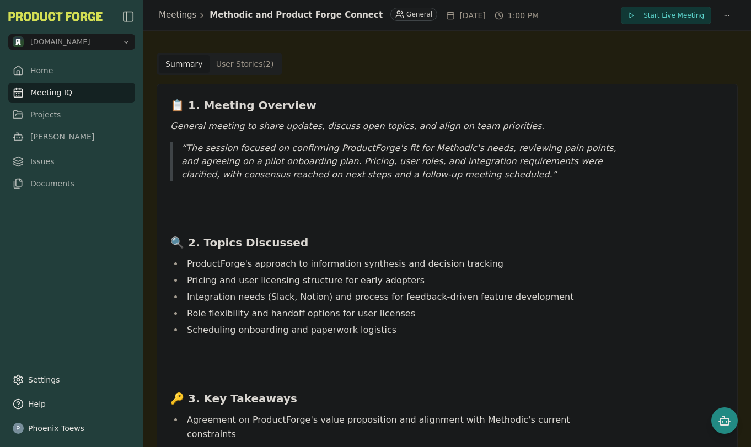
click at [251, 61] on Story "User Stories ( 2 )" at bounding box center [245, 64] width 71 height 18
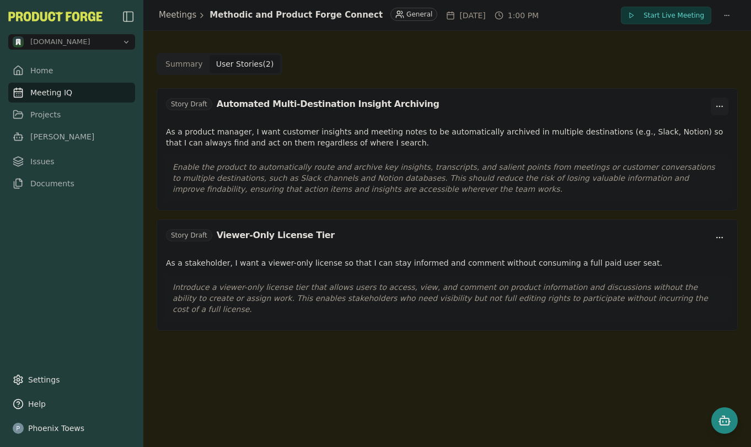
click at [719, 99] on html "[DOMAIN_NAME] Home Meeting IQ Projects [PERSON_NAME] Issues Documents Settings …" at bounding box center [375, 223] width 751 height 447
click at [311, 146] on html "[DOMAIN_NAME] Home Meeting IQ Projects [PERSON_NAME] Issues Documents Settings …" at bounding box center [375, 223] width 751 height 447
click at [44, 140] on link "[PERSON_NAME]" at bounding box center [71, 137] width 127 height 20
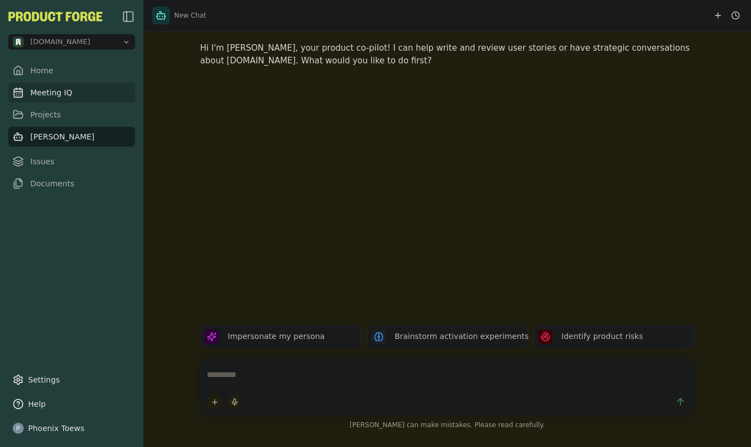
click at [41, 91] on link "Meeting IQ" at bounding box center [71, 93] width 127 height 20
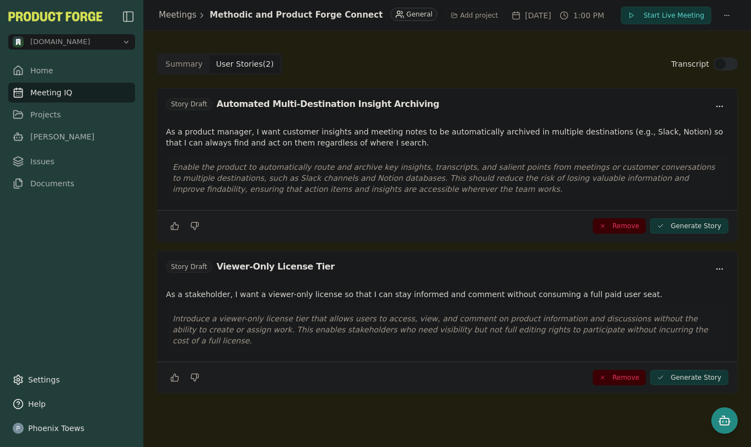
click at [233, 61] on Story "User Stories ( 2 )" at bounding box center [245, 64] width 71 height 18
click at [692, 225] on button "Generate Story" at bounding box center [689, 225] width 78 height 15
click at [730, 422] on icon "Open chat" at bounding box center [729, 422] width 1 height 0
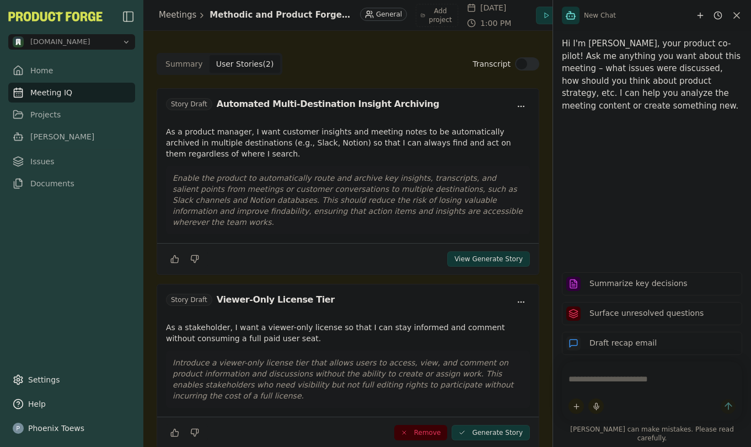
click at [464, 256] on button "View Generate Story" at bounding box center [488, 258] width 83 height 15
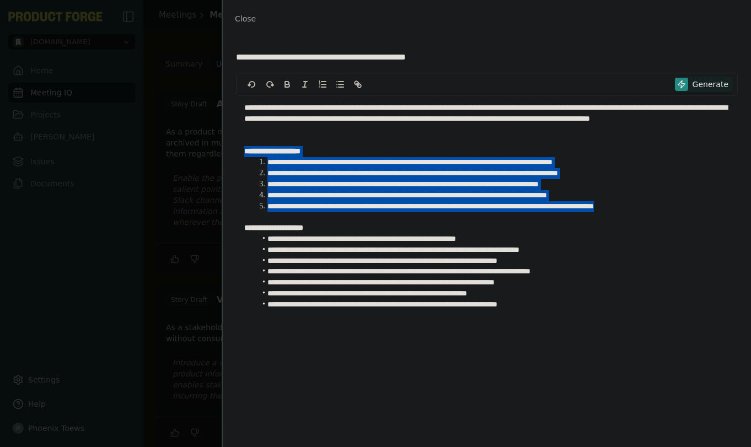
drag, startPoint x: 689, startPoint y: 208, endPoint x: 246, endPoint y: 157, distance: 445.9
click at [246, 157] on div "**********" at bounding box center [487, 212] width 502 height 232
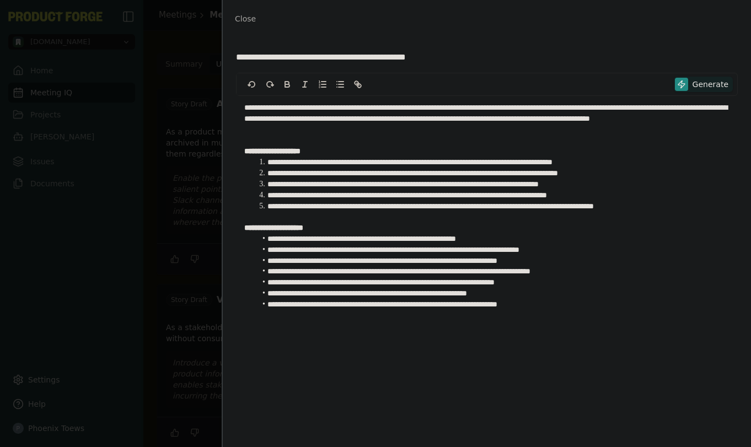
click at [303, 229] on strong "**********" at bounding box center [273, 228] width 59 height 8
click at [547, 311] on li "**********" at bounding box center [493, 304] width 474 height 11
click at [247, 22] on span "Close" at bounding box center [245, 18] width 21 height 9
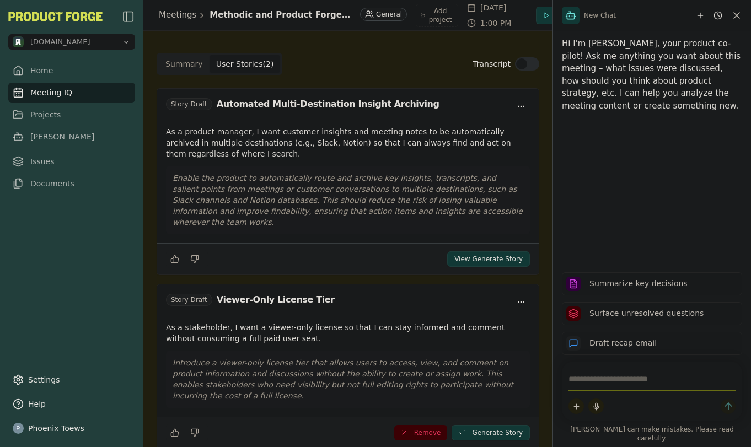
click at [580, 387] on textarea at bounding box center [652, 379] width 167 height 22
type textarea "*"
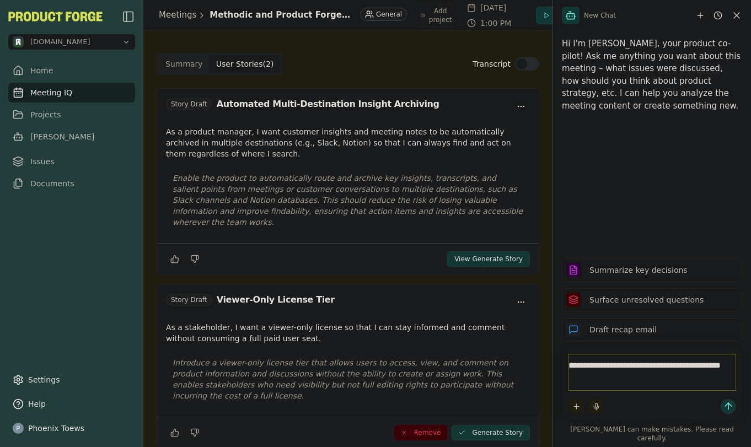
type textarea "**********"
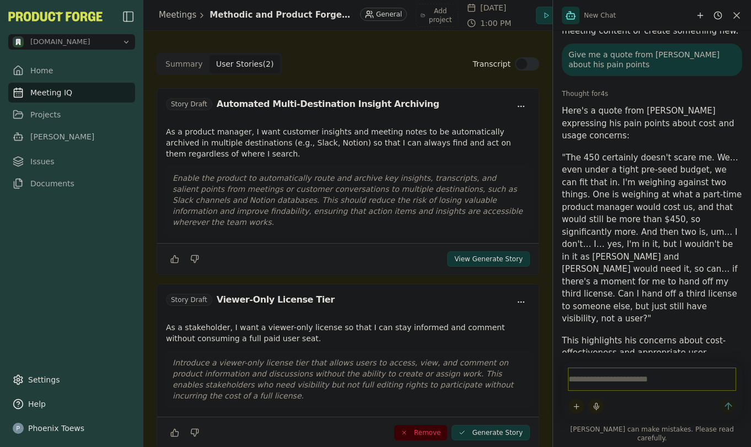
scroll to position [71, 0]
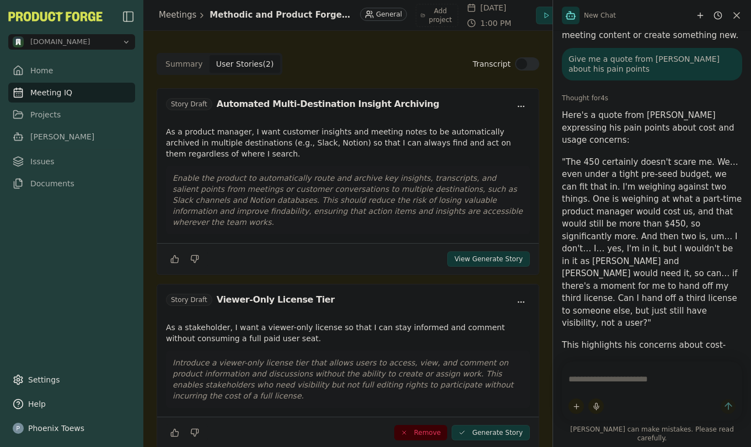
click at [738, 14] on icon "Close chat" at bounding box center [737, 16] width 6 height 6
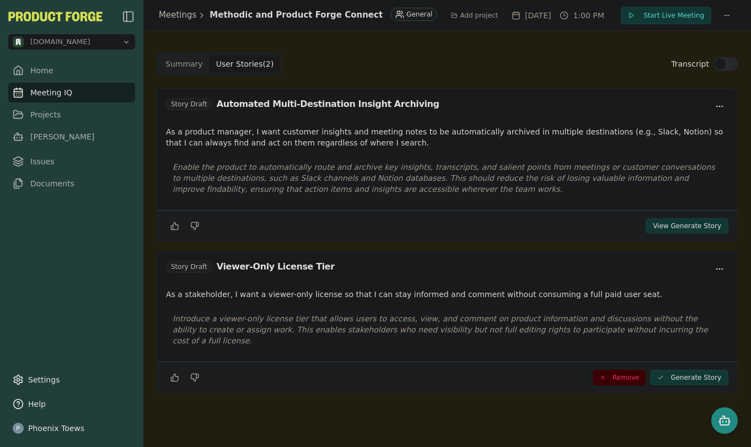
click at [722, 69] on button "Transcript" at bounding box center [726, 63] width 24 height 13
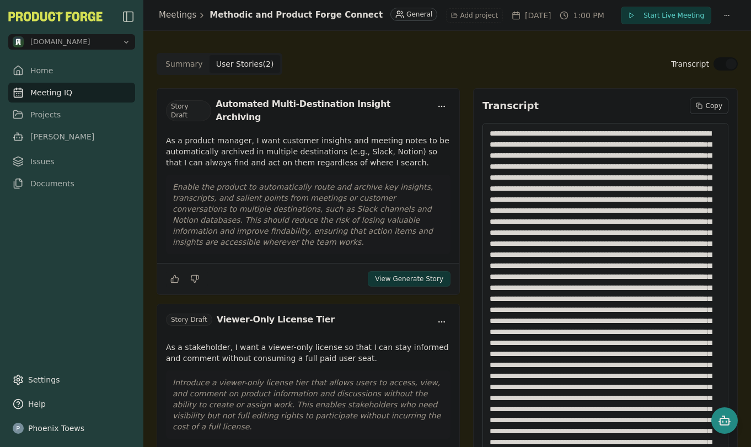
click at [714, 65] on button "Transcript" at bounding box center [726, 63] width 24 height 13
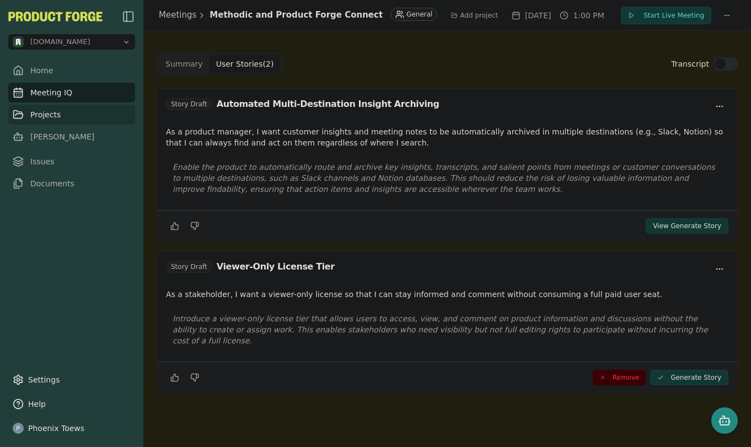
click at [30, 108] on link "Projects" at bounding box center [71, 115] width 127 height 20
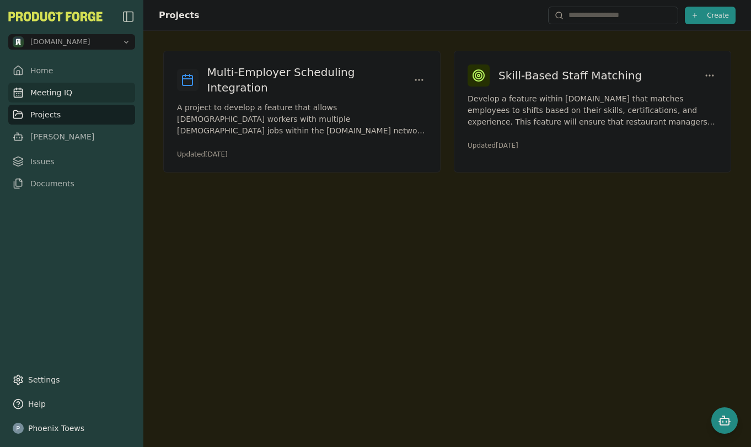
click at [45, 96] on link "Meeting IQ" at bounding box center [71, 93] width 127 height 20
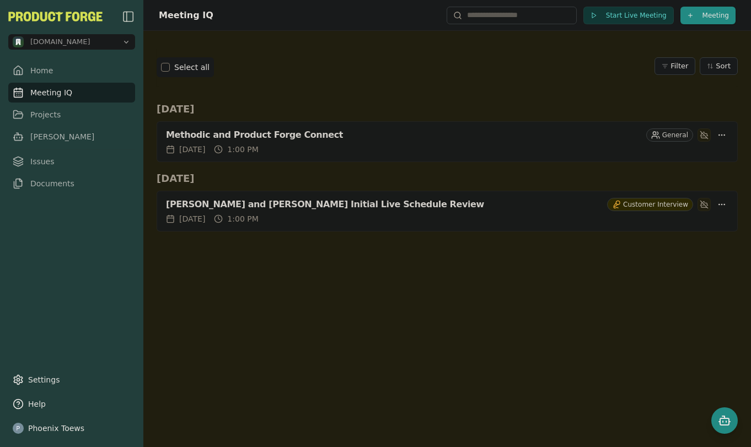
click at [737, 414] on div "Meeting IQ Start Live Meeting Meeting Select all Filter Sort Wed, Sep 17th Meth…" at bounding box center [447, 223] width 608 height 447
click at [733, 418] on button "Open chat" at bounding box center [724, 421] width 26 height 26
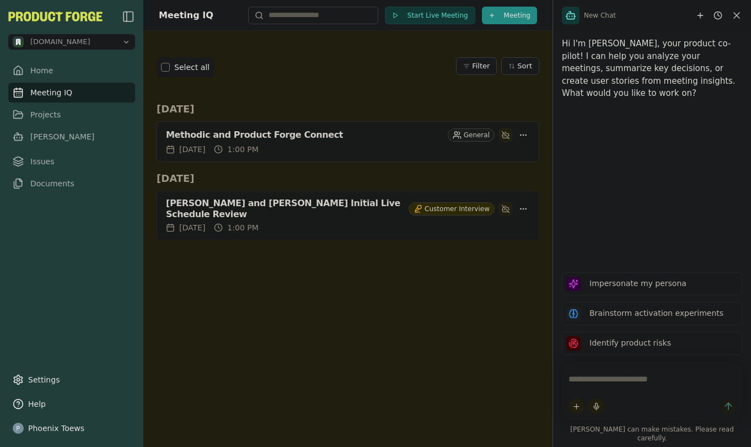
click at [261, 131] on div "Methodic and Product Forge Connect" at bounding box center [304, 135] width 277 height 11
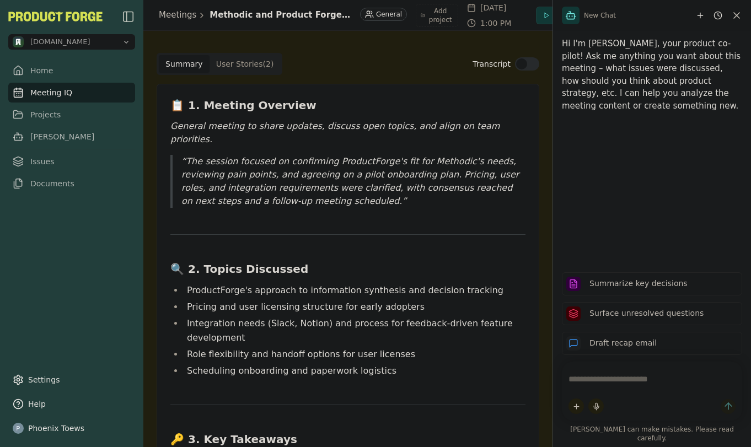
click at [730, 23] on div "New Chat" at bounding box center [652, 15] width 198 height 31
click at [732, 15] on icon "Close chat" at bounding box center [736, 15] width 11 height 11
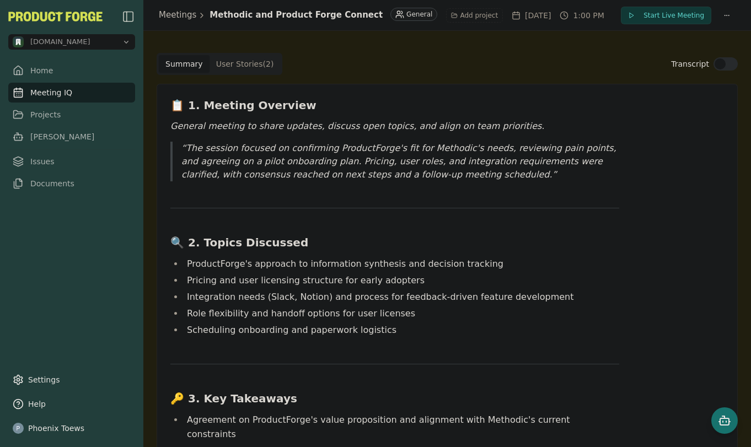
click at [722, 419] on icon "Open chat" at bounding box center [724, 420] width 13 height 13
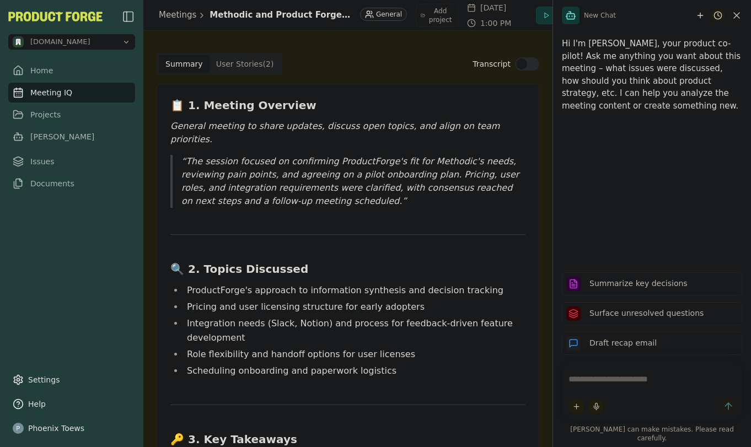
click at [718, 10] on html "methodic.work Home Meeting IQ Projects Smith Issues Documents Settings Help Pho…" at bounding box center [375, 223] width 751 height 447
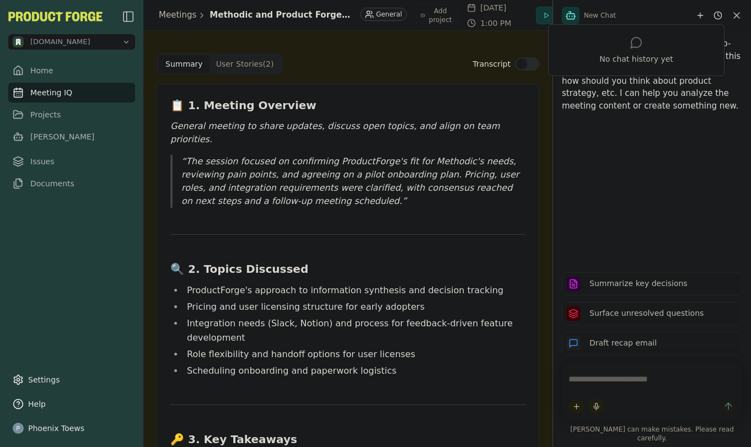
click at [689, 95] on html "methodic.work Home Meeting IQ Projects Smith Issues Documents Settings Help Pho…" at bounding box center [375, 223] width 751 height 447
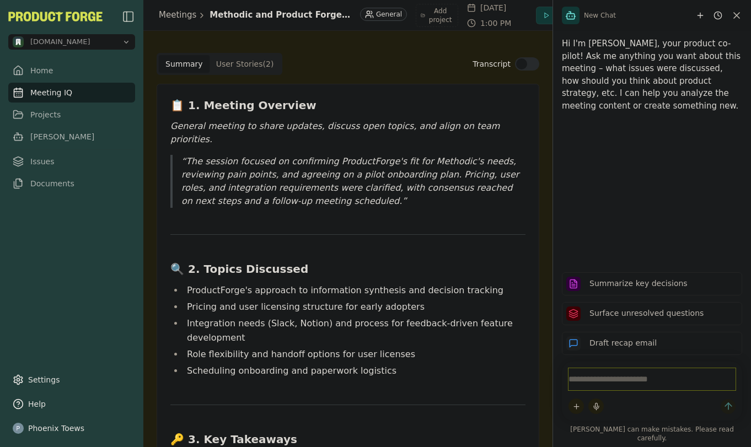
click at [596, 389] on textarea at bounding box center [652, 379] width 167 height 22
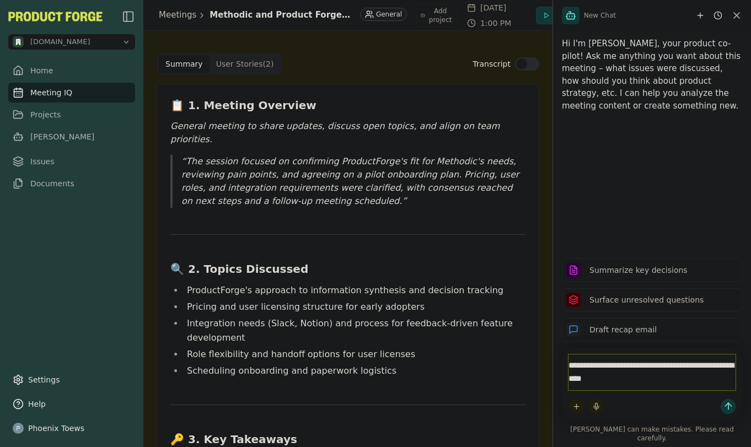
click at [692, 375] on textarea "**********" at bounding box center [652, 373] width 167 height 36
type textarea "**********"
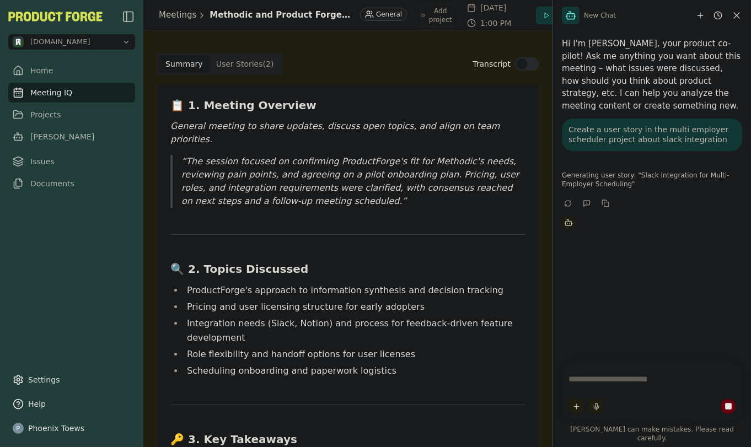
click at [590, 293] on div "Hi I'm Smith, your product co-pilot! Ask me anything you want about this meetin…" at bounding box center [652, 192] width 198 height 322
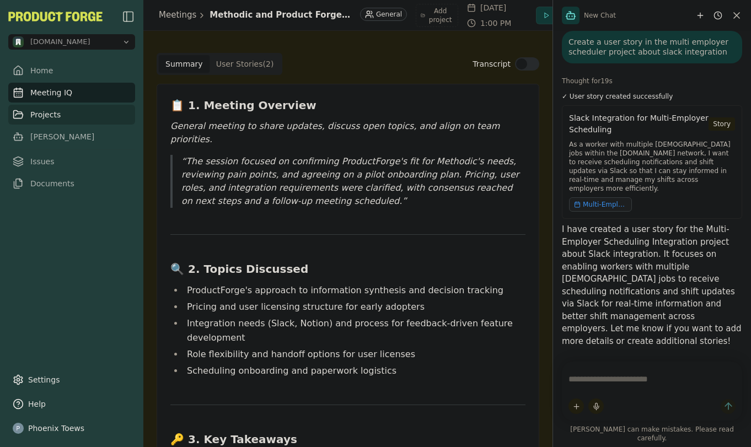
click at [36, 116] on link "Projects" at bounding box center [71, 115] width 127 height 20
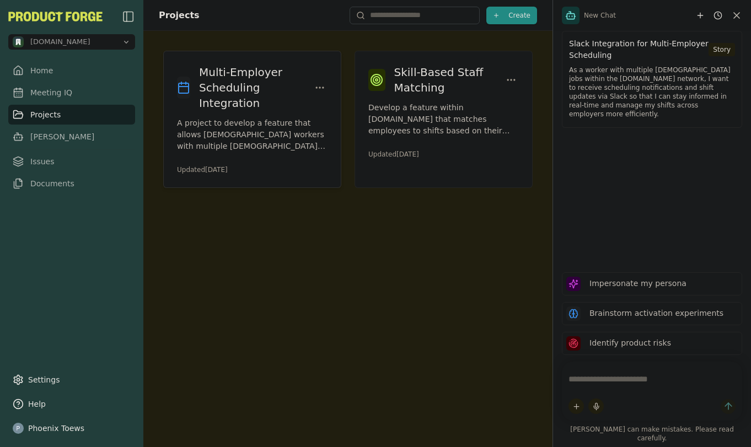
click at [256, 89] on h3 "Multi-Employer Scheduling Integration" at bounding box center [255, 88] width 113 height 46
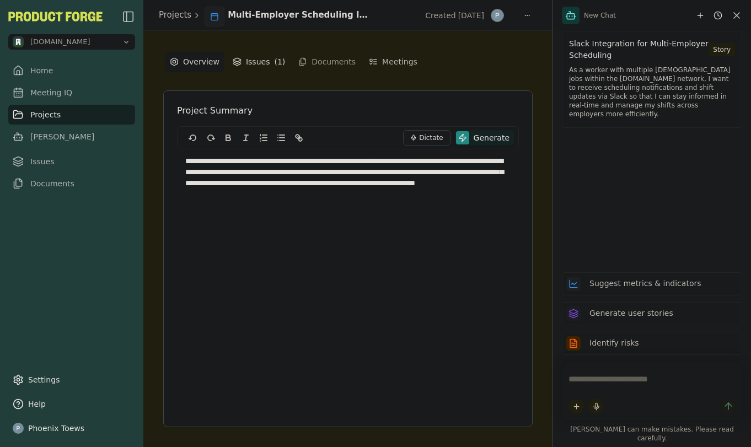
click at [247, 61] on button "Issues ( 1 )" at bounding box center [258, 62] width 61 height 20
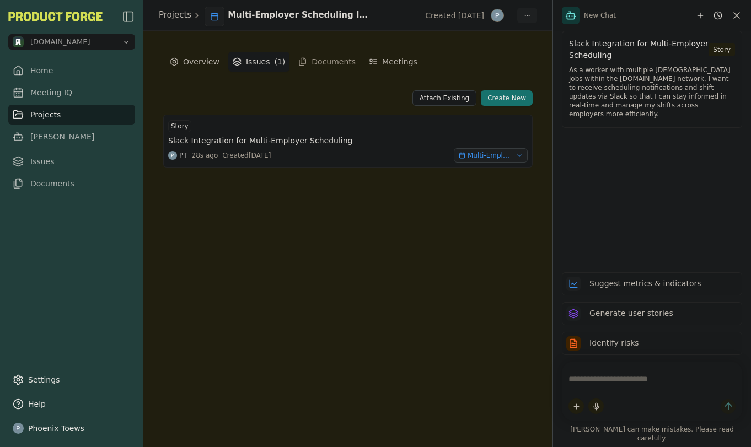
click at [525, 12] on html "methodic.work Home Meeting IQ Projects Smith Issues Documents Settings Help Pho…" at bounding box center [375, 223] width 751 height 447
click at [40, 112] on link "Projects" at bounding box center [71, 115] width 127 height 20
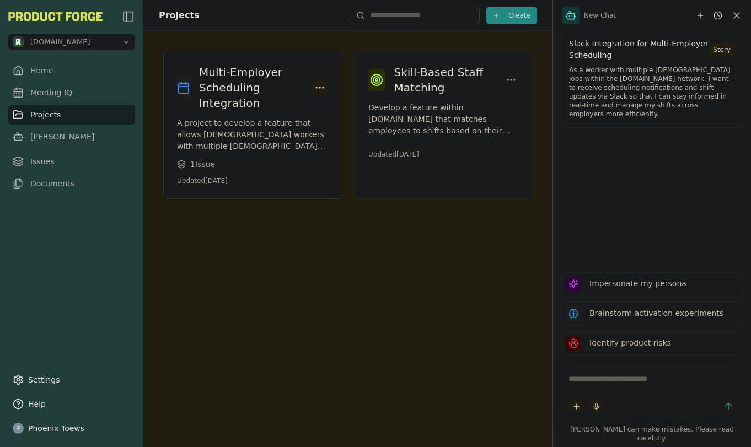
click at [320, 78] on html "methodic.work Home Meeting IQ Projects Smith Issues Documents Settings Help Pho…" at bounding box center [375, 223] width 751 height 447
click at [243, 287] on html "methodic.work Home Meeting IQ Projects Smith Issues Documents Settings Help Pho…" at bounding box center [375, 223] width 751 height 447
click at [280, 290] on div "Projects Create Multi-Employer Scheduling Integration A project to develop a fe…" at bounding box center [347, 223] width 409 height 447
click at [737, 12] on icon "Close chat" at bounding box center [736, 15] width 11 height 11
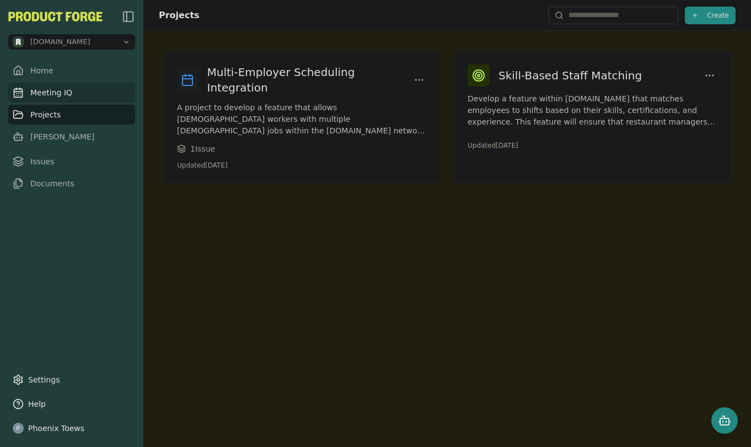
click at [34, 88] on link "Meeting IQ" at bounding box center [71, 93] width 127 height 20
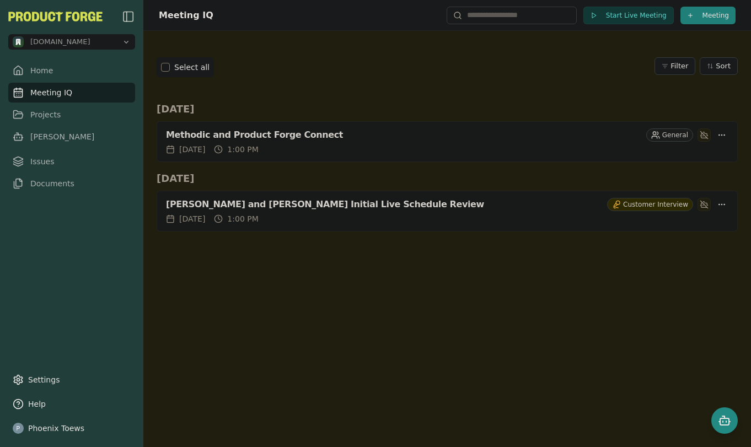
click at [710, 14] on html "methodic.work Home Meeting IQ Projects Smith Issues Documents Settings Help Pho…" at bounding box center [375, 223] width 751 height 447
click at [552, 53] on html "methodic.work Home Meeting IQ Projects Smith Issues Documents Settings Help Pho…" at bounding box center [375, 223] width 751 height 447
click at [635, 20] on button "Start Live Meeting" at bounding box center [629, 16] width 90 height 18
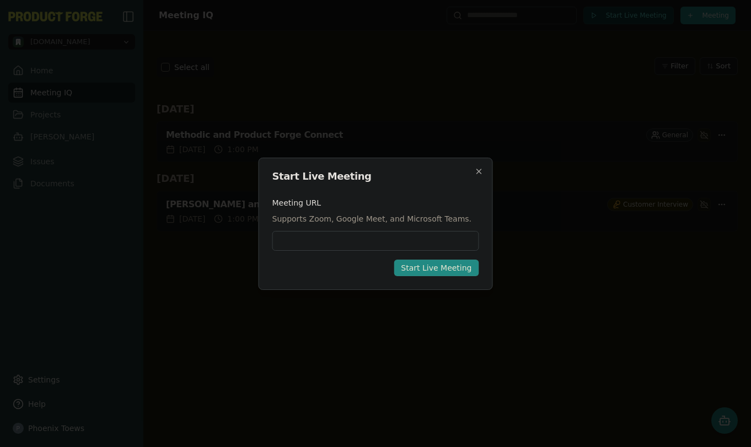
click at [424, 236] on input at bounding box center [375, 241] width 207 height 20
type input "**********"
click at [429, 271] on div "Start Live Meeting" at bounding box center [436, 268] width 71 height 11
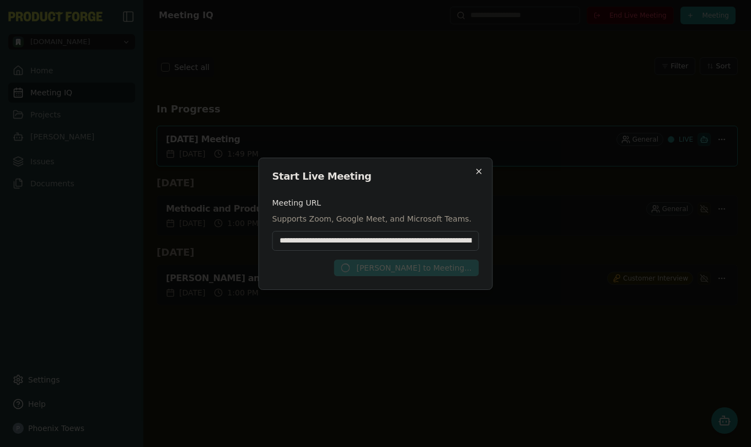
click at [476, 172] on icon "button" at bounding box center [479, 171] width 9 height 9
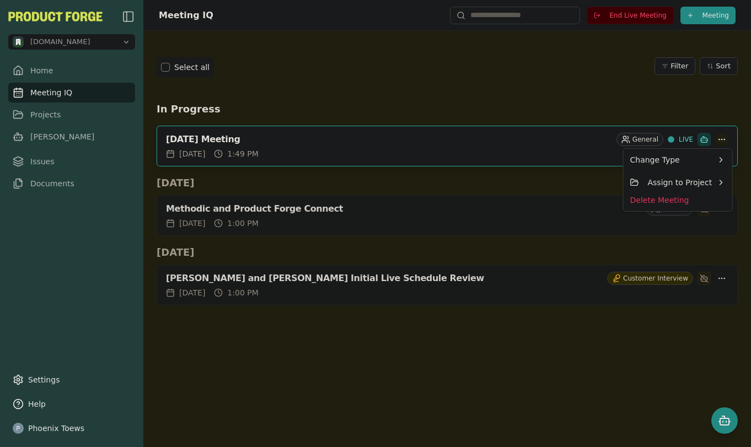
click at [725, 137] on html "methodic.work Home Meeting IQ Projects Smith Issues Documents Settings Help Pho…" at bounding box center [375, 223] width 751 height 447
click at [484, 402] on html "methodic.work Home Meeting IQ Projects Smith Issues Documents Settings Help Pho…" at bounding box center [375, 223] width 751 height 447
click at [393, 397] on div "Meeting IQ End Live Meeting Meeting Select all Filter Sort In Progress Septembe…" at bounding box center [447, 223] width 608 height 447
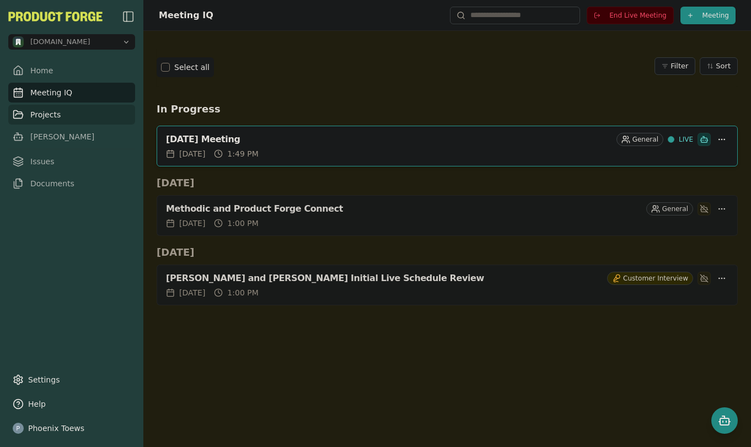
click at [38, 118] on link "Projects" at bounding box center [71, 115] width 127 height 20
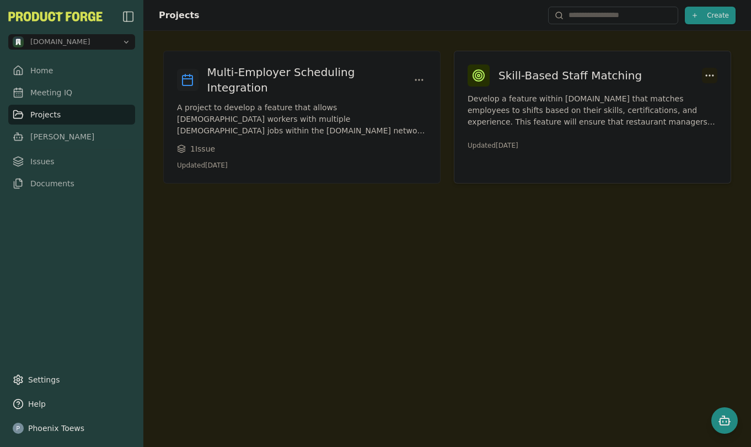
click at [703, 69] on html "methodic.work Home Meeting IQ Projects Smith Issues Documents Settings Help Pho…" at bounding box center [375, 223] width 751 height 447
click at [333, 227] on html "methodic.work Home Meeting IQ Projects Smith Issues Documents Settings Help Pho…" at bounding box center [375, 223] width 751 height 447
click at [539, 242] on div "Projects Create Multi-Employer Scheduling Integration A project to develop a fe…" at bounding box center [447, 223] width 608 height 447
click at [50, 159] on link "Issues" at bounding box center [71, 162] width 127 height 20
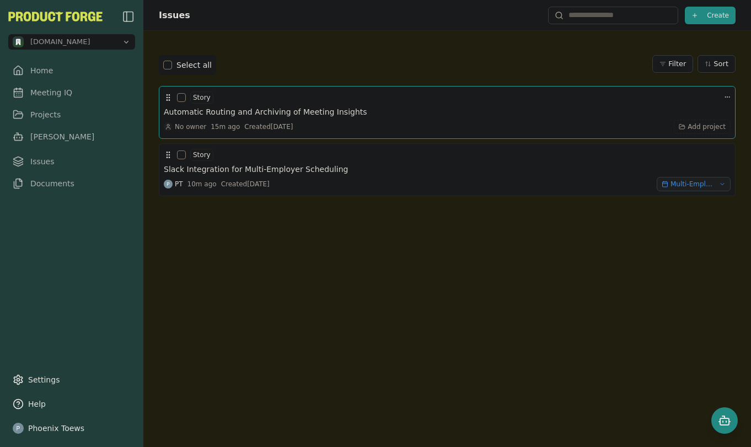
click at [291, 111] on h3 "Automatic Routing and Archiving of Meeting Insights" at bounding box center [266, 111] width 204 height 11
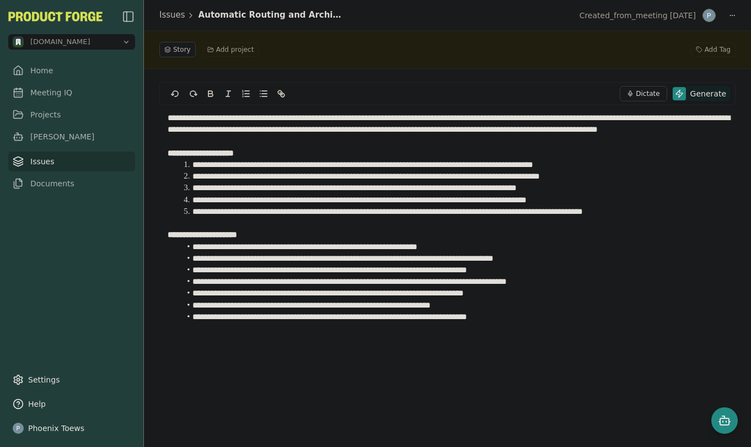
click at [66, 162] on link "Issues" at bounding box center [71, 162] width 127 height 20
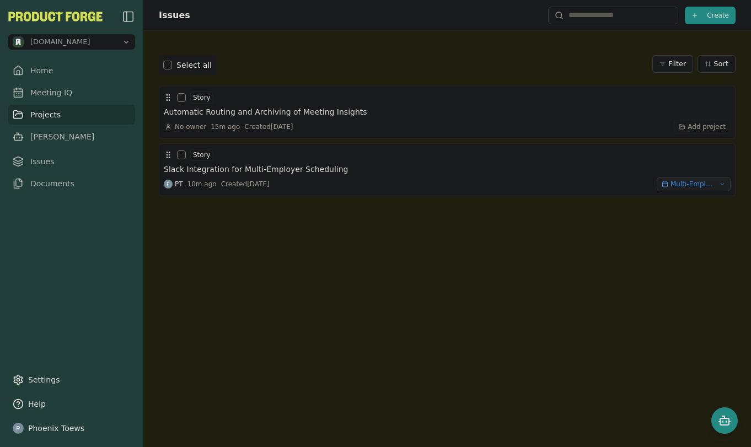
click at [45, 113] on link "Projects" at bounding box center [71, 115] width 127 height 20
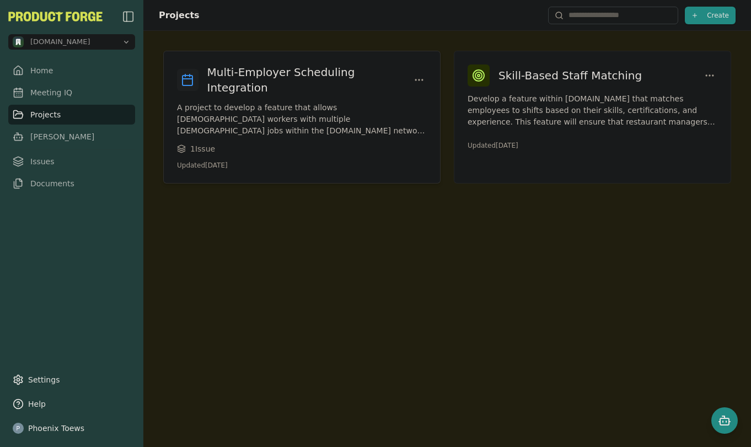
click at [279, 76] on h3 "Multi-Employer Scheduling Integration" at bounding box center [309, 80] width 204 height 31
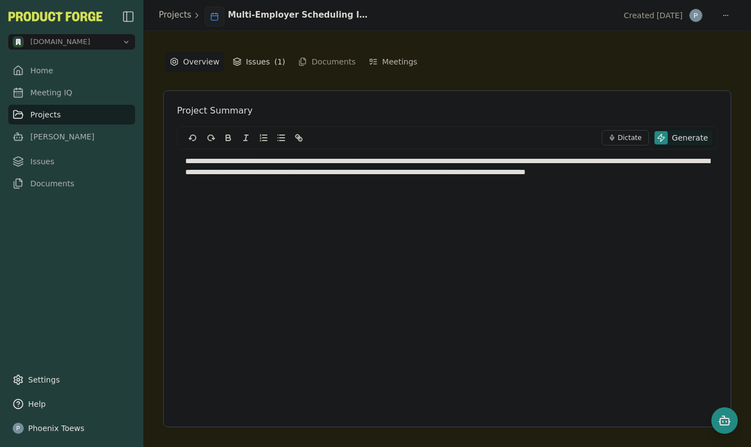
click at [253, 58] on button "Issues ( 1 )" at bounding box center [258, 62] width 61 height 20
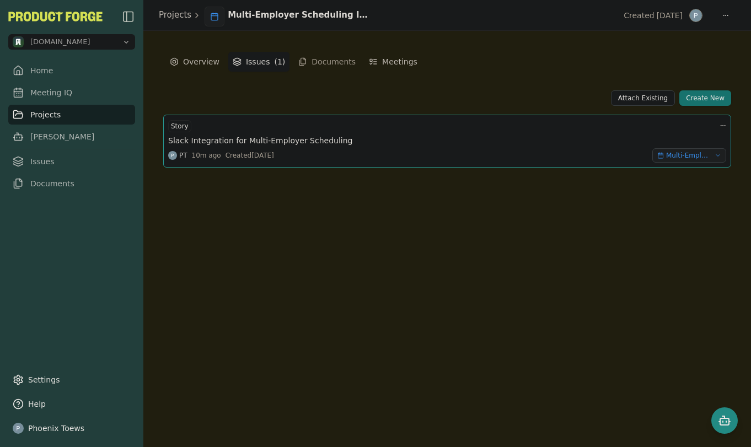
click at [289, 138] on h3 "Slack Integration for Multi-Employer Scheduling" at bounding box center [260, 140] width 184 height 11
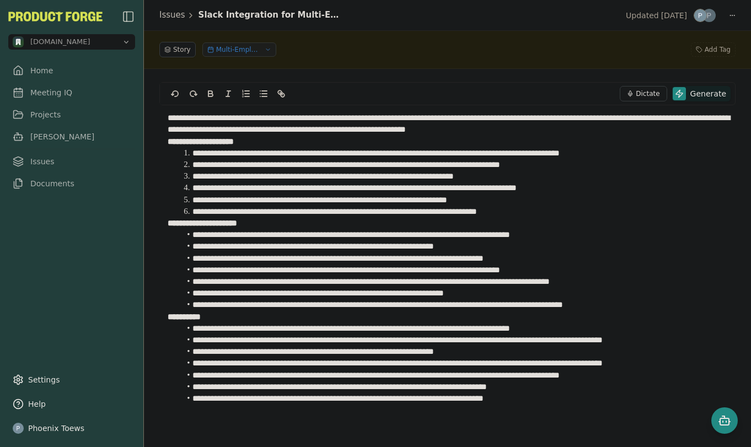
click at [271, 50] on button "Multi-Employer Scheduling Integration" at bounding box center [239, 49] width 74 height 14
click at [247, 113] on span "Skill-Based Staff Matching" at bounding box center [216, 114] width 93 height 9
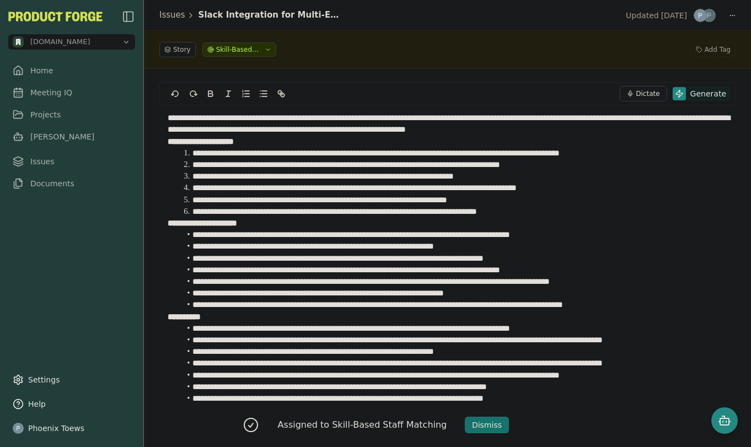
click at [485, 423] on div "Dismiss" at bounding box center [487, 425] width 30 height 11
click at [265, 51] on icon "button" at bounding box center [268, 49] width 7 height 7
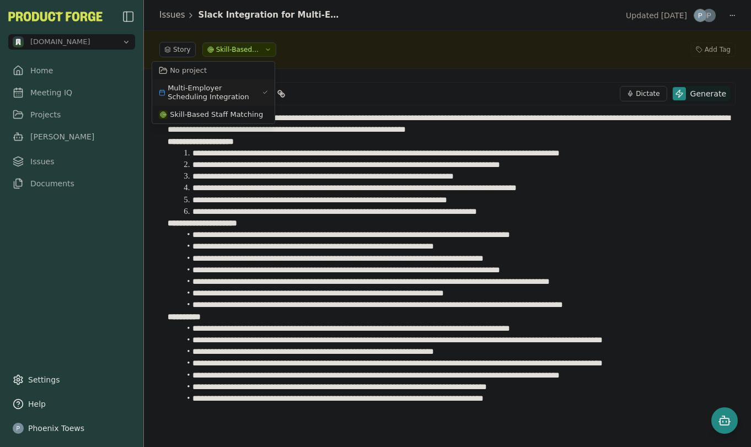
click at [243, 93] on span "Multi-Employer Scheduling Integration" at bounding box center [213, 93] width 90 height 18
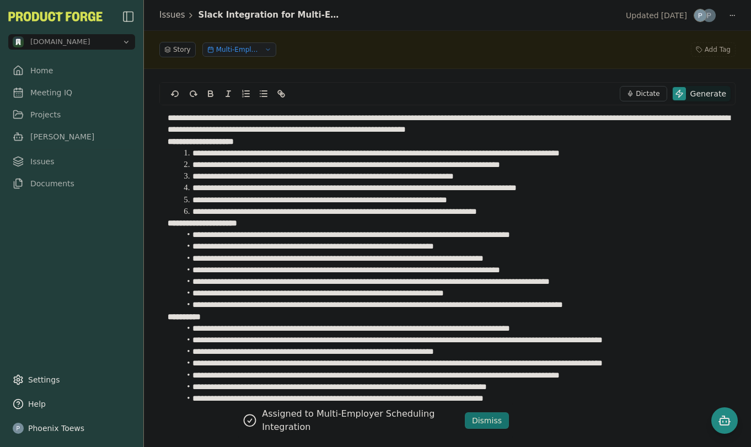
click at [488, 418] on div "Dismiss" at bounding box center [487, 420] width 30 height 11
click at [176, 51] on span "Story" at bounding box center [182, 49] width 18 height 9
click at [173, 49] on span "Story" at bounding box center [182, 49] width 18 height 9
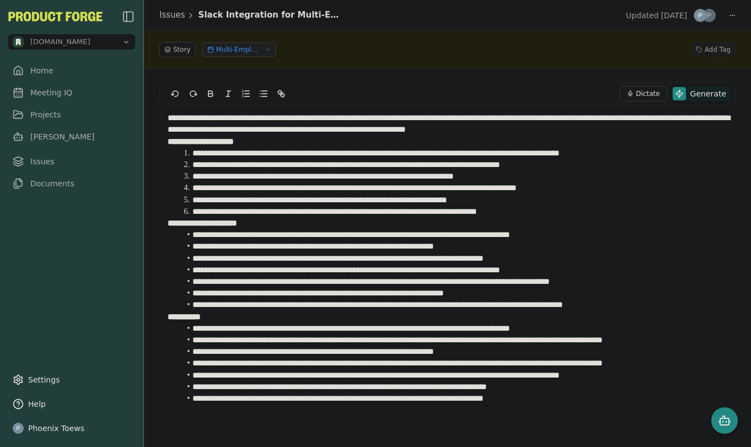
click at [713, 47] on span "Add Tag" at bounding box center [718, 49] width 26 height 9
click at [641, 43] on div "Story Multi-Employer Scheduling Integration Add Tag" at bounding box center [447, 49] width 576 height 15
click at [722, 49] on span "Add Tag" at bounding box center [718, 49] width 26 height 9
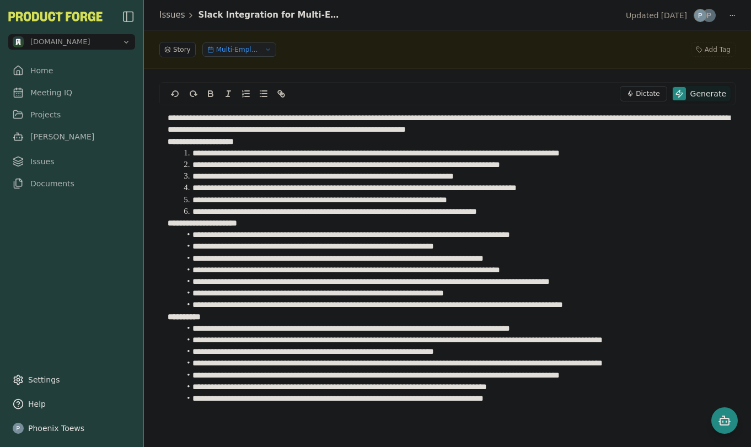
click at [606, 48] on div "Story Multi-Employer Scheduling Integration Add Tag" at bounding box center [447, 49] width 576 height 15
click at [44, 137] on link "[PERSON_NAME]" at bounding box center [71, 137] width 127 height 20
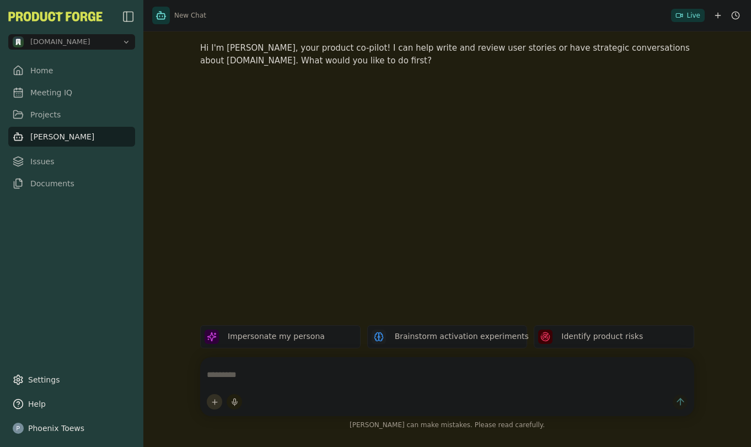
click at [212, 402] on html "methodic.work Home Meeting IQ Projects Smith Issues Documents Settings Help Pho…" at bounding box center [375, 223] width 751 height 447
click at [256, 439] on html "methodic.work Home Meeting IQ Projects Smith Issues Documents Settings Help Pho…" at bounding box center [375, 223] width 751 height 447
click at [42, 160] on link "Issues" at bounding box center [71, 162] width 127 height 20
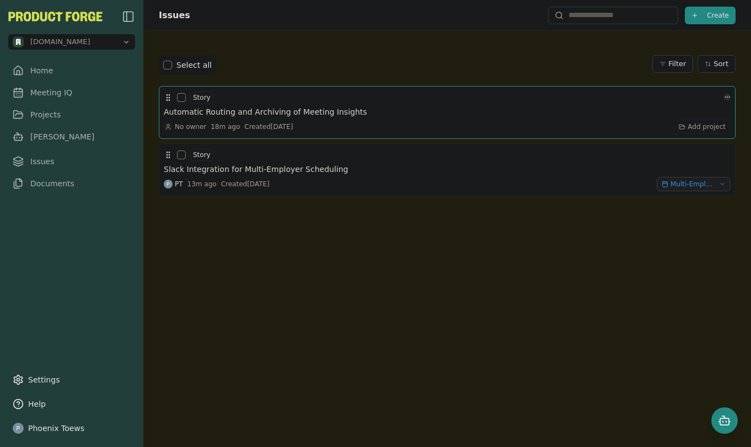
click at [719, 99] on html "methodic.work Home Meeting IQ Projects Smith Issues Documents Settings Help Pho…" at bounding box center [375, 223] width 751 height 447
click at [420, 319] on html "methodic.work Home Meeting IQ Projects Smith Issues Documents Settings Help Pho…" at bounding box center [375, 223] width 751 height 447
click at [697, 255] on div at bounding box center [447, 302] width 577 height 212
click at [716, 97] on html "methodic.work Home Meeting IQ Projects Smith Issues Documents Settings Help Pho…" at bounding box center [375, 223] width 751 height 447
click at [581, 164] on span "No tag" at bounding box center [581, 163] width 24 height 9
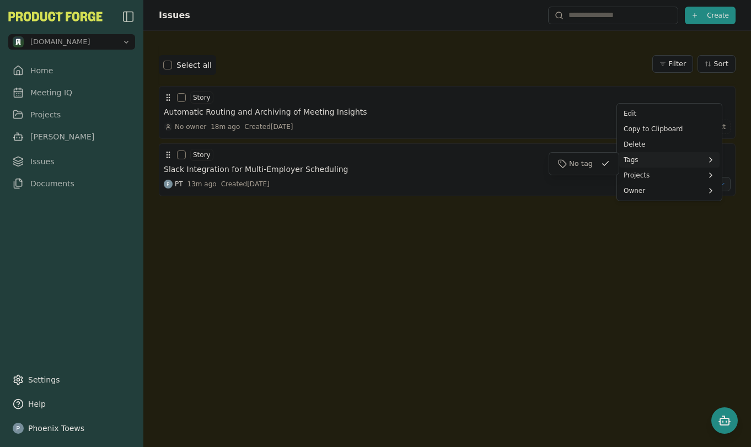
click at [558, 250] on html "methodic.work Home Meeting IQ Projects Smith Issues Documents Settings Help Pho…" at bounding box center [375, 223] width 751 height 447
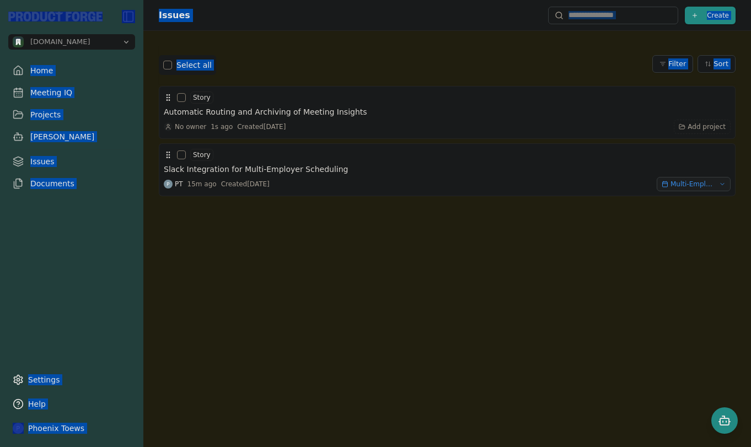
drag, startPoint x: 344, startPoint y: 301, endPoint x: 202, endPoint y: 208, distance: 169.3
click at [339, 298] on div at bounding box center [447, 302] width 577 height 212
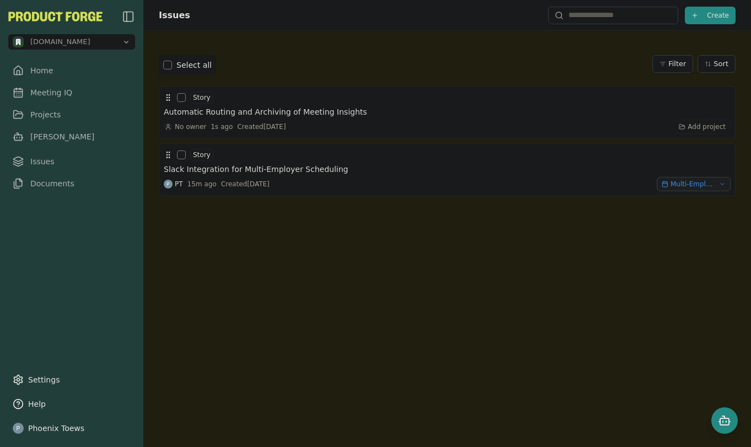
click at [165, 65] on button "button" at bounding box center [167, 65] width 9 height 9
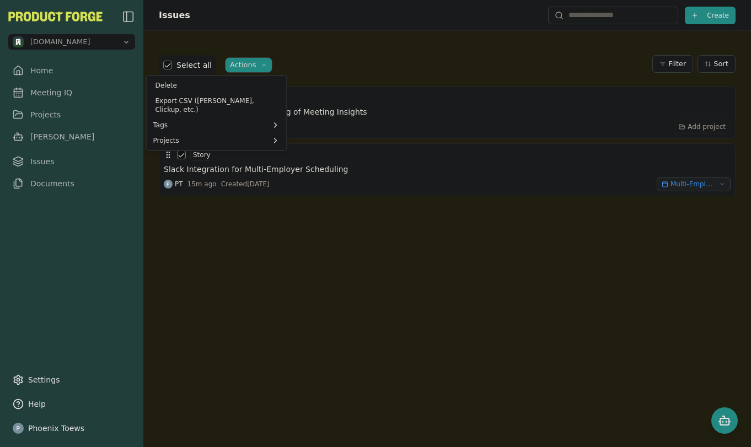
click at [260, 67] on html "methodic.work Home Meeting IQ Projects Smith Issues Documents Settings Help Pho…" at bounding box center [375, 223] width 751 height 447
click at [282, 236] on html "methodic.work Home Meeting IQ Projects Smith Issues Documents Settings Help Pho…" at bounding box center [375, 223] width 751 height 447
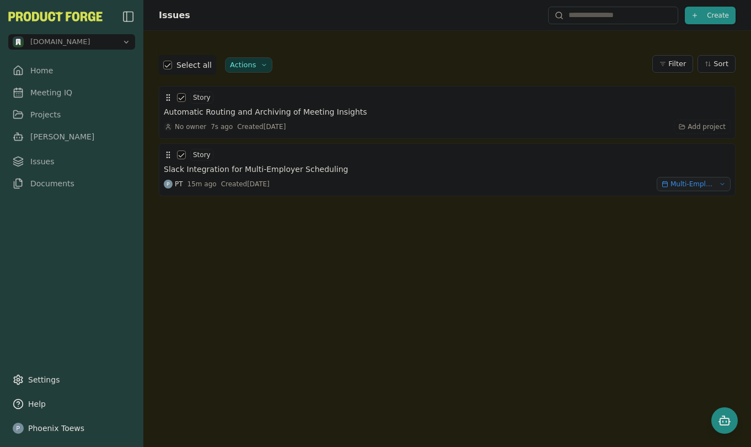
click at [168, 70] on div "Select all" at bounding box center [187, 65] width 57 height 20
click at [168, 66] on button "button" at bounding box center [167, 65] width 9 height 9
click at [244, 66] on html "methodic.work Home Meeting IQ Projects Smith Issues Documents Settings Help Pho…" at bounding box center [375, 223] width 751 height 447
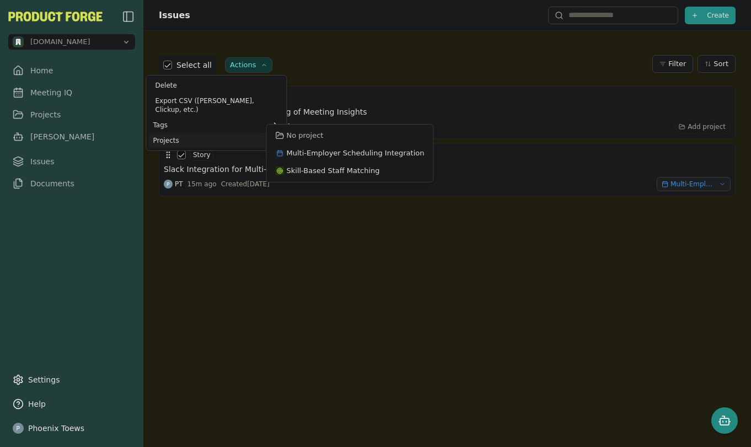
click at [254, 256] on html "methodic.work Home Meeting IQ Projects Smith Issues Documents Settings Help Pho…" at bounding box center [375, 223] width 751 height 447
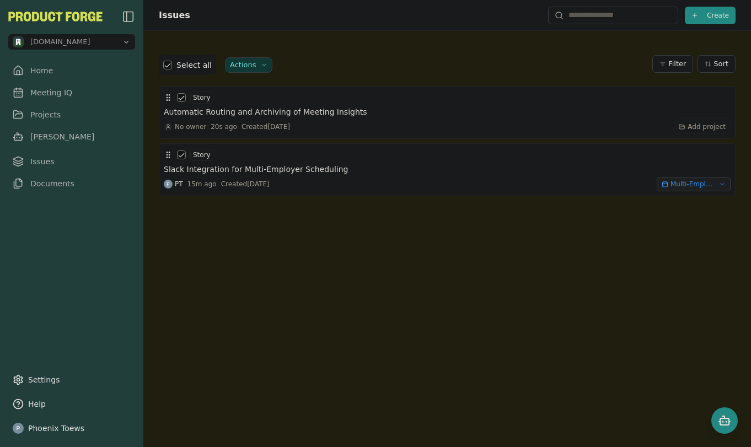
click at [249, 292] on div at bounding box center [447, 302] width 577 height 212
click at [170, 68] on button "button" at bounding box center [167, 65] width 9 height 9
drag, startPoint x: 229, startPoint y: 279, endPoint x: 227, endPoint y: 272, distance: 6.8
click at [229, 277] on div at bounding box center [447, 302] width 577 height 212
click at [437, 294] on div at bounding box center [447, 302] width 577 height 212
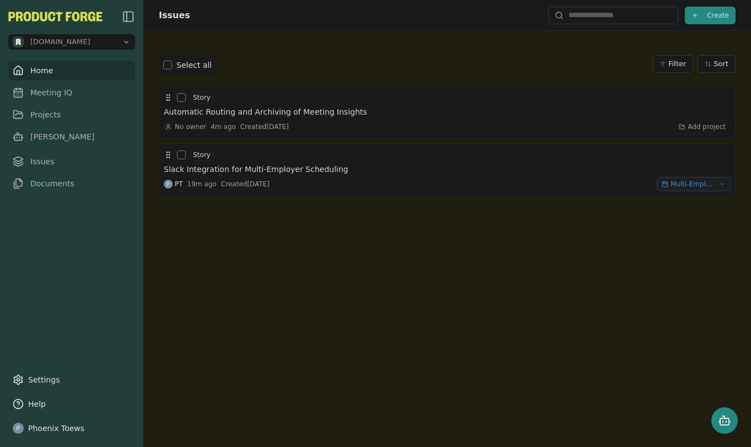
click at [34, 68] on link "Home" at bounding box center [71, 71] width 127 height 20
